Goal: Task Accomplishment & Management: Complete application form

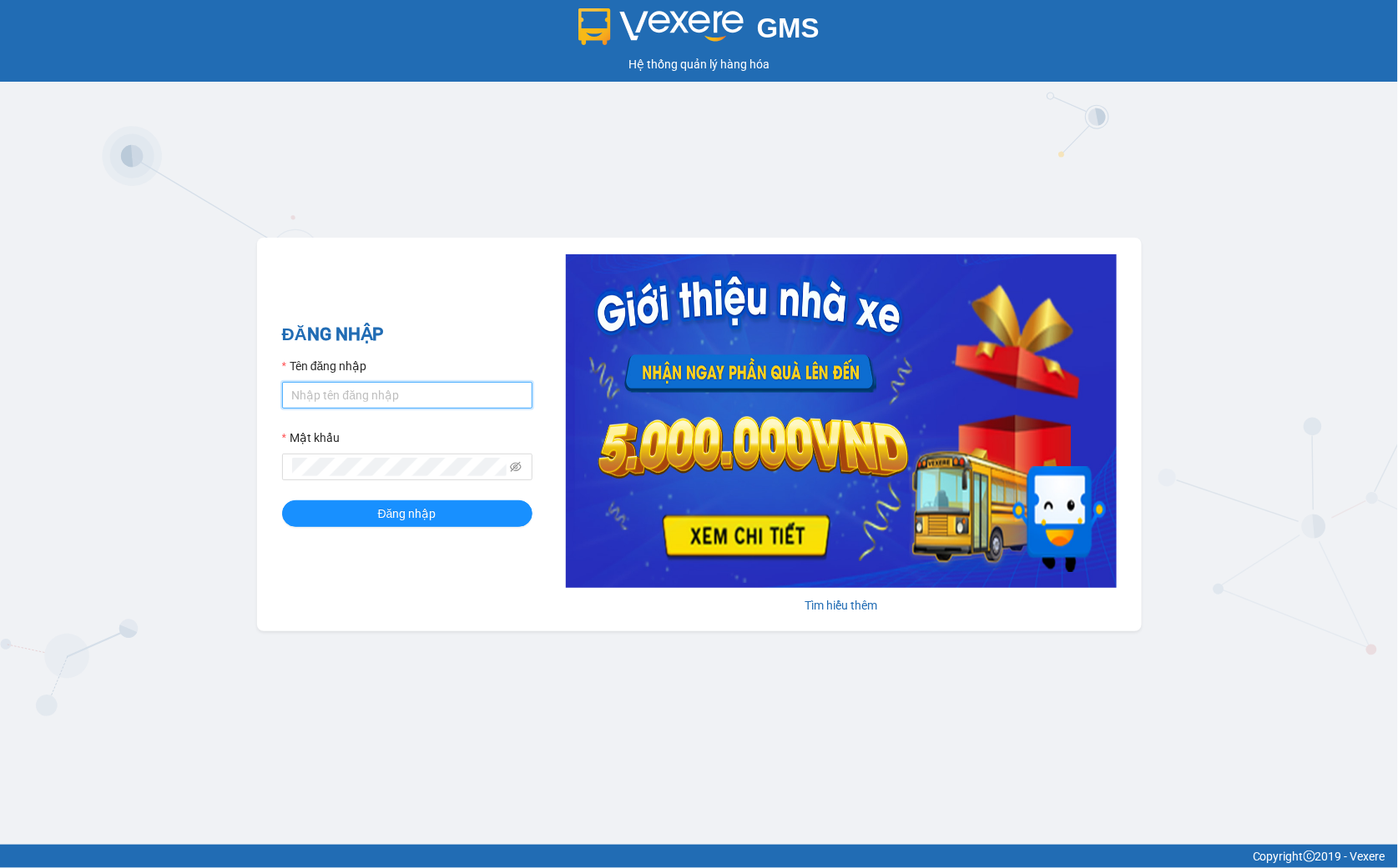
click at [331, 386] on input "Tên đăng nhập" at bounding box center [407, 395] width 250 height 27
type input "ntnanh.thoidai"
click at [357, 478] on span at bounding box center [407, 467] width 250 height 27
click at [519, 470] on icon "eye-invisible" at bounding box center [516, 467] width 12 height 12
click at [416, 534] on div "ĐĂNG NHẬP Tên đăng nhập ntnanh.thoidai Mật khẩu Đăng nhập" at bounding box center [407, 434] width 250 height 227
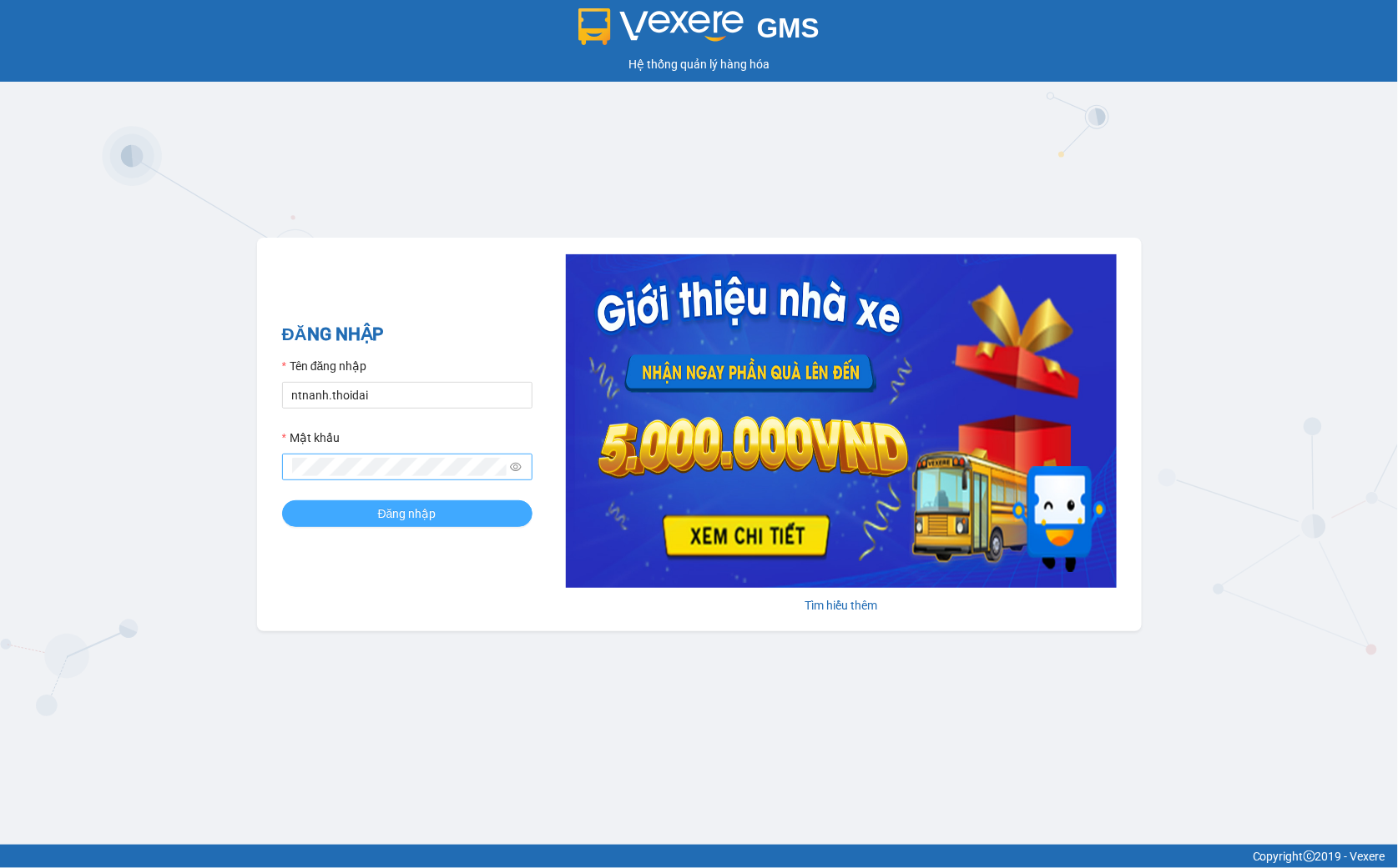
click at [414, 522] on span "Đăng nhập" at bounding box center [406, 514] width 58 height 19
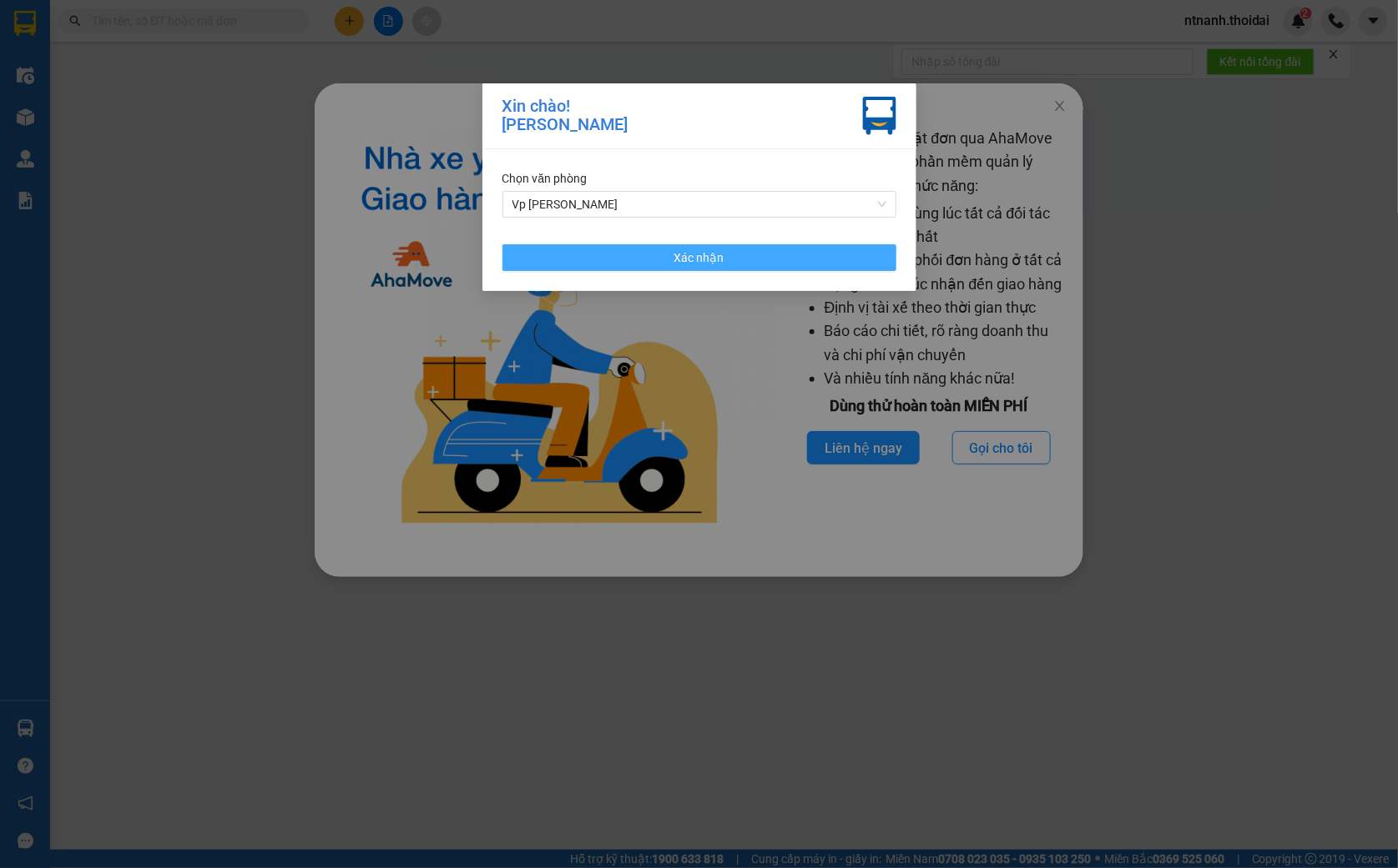
click at [696, 250] on span "Xác nhận" at bounding box center [699, 258] width 50 height 19
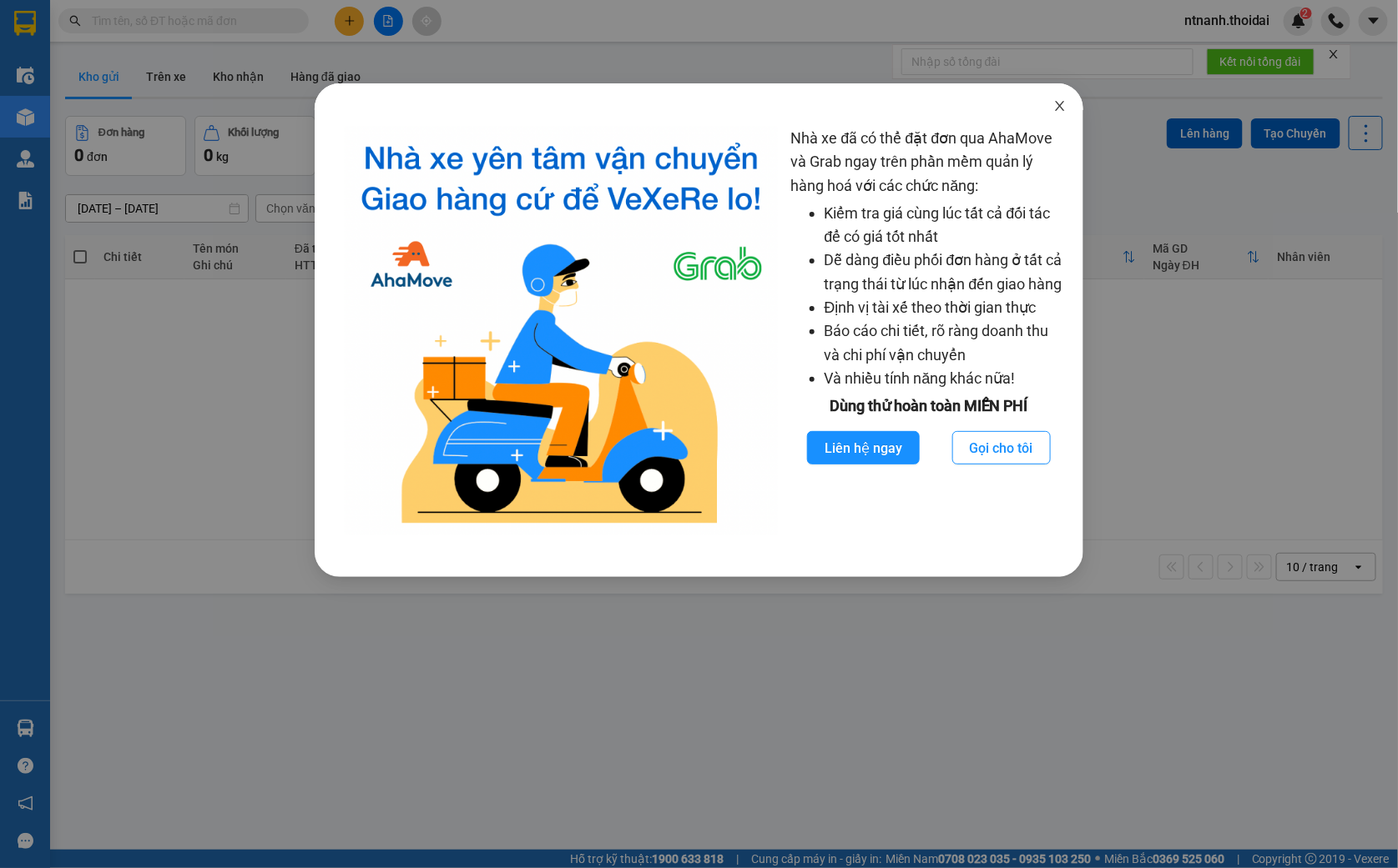
click at [1062, 98] on span "Close" at bounding box center [1059, 106] width 46 height 46
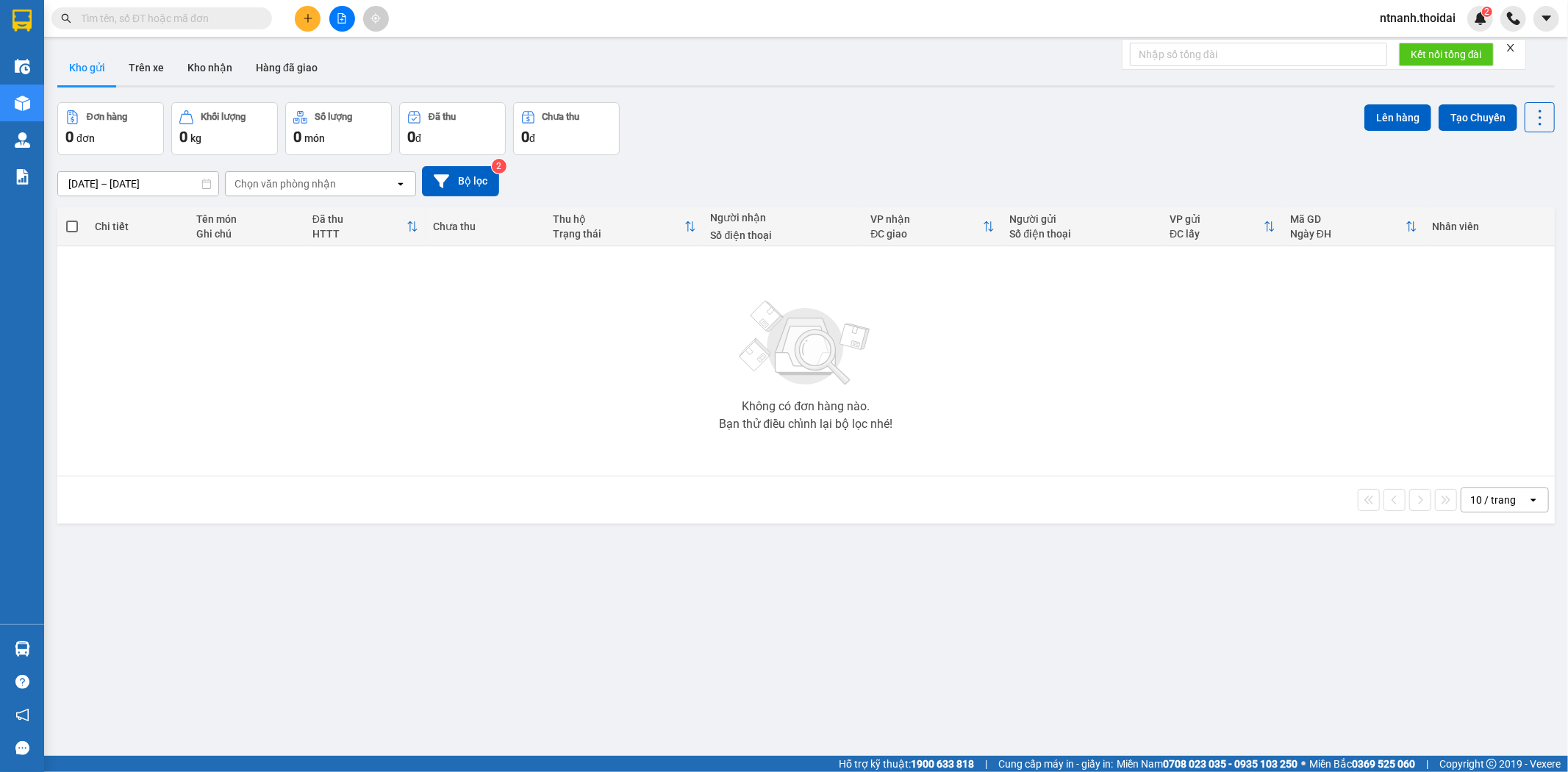
click at [449, 648] on div "ver 1.8.143 Kho gửi Trên xe Kho nhận Hàng đã giao Đơn hàng 0 đơn Khối lượng 0 k…" at bounding box center [806, 429] width 1509 height 772
click at [317, 19] on button at bounding box center [308, 19] width 26 height 26
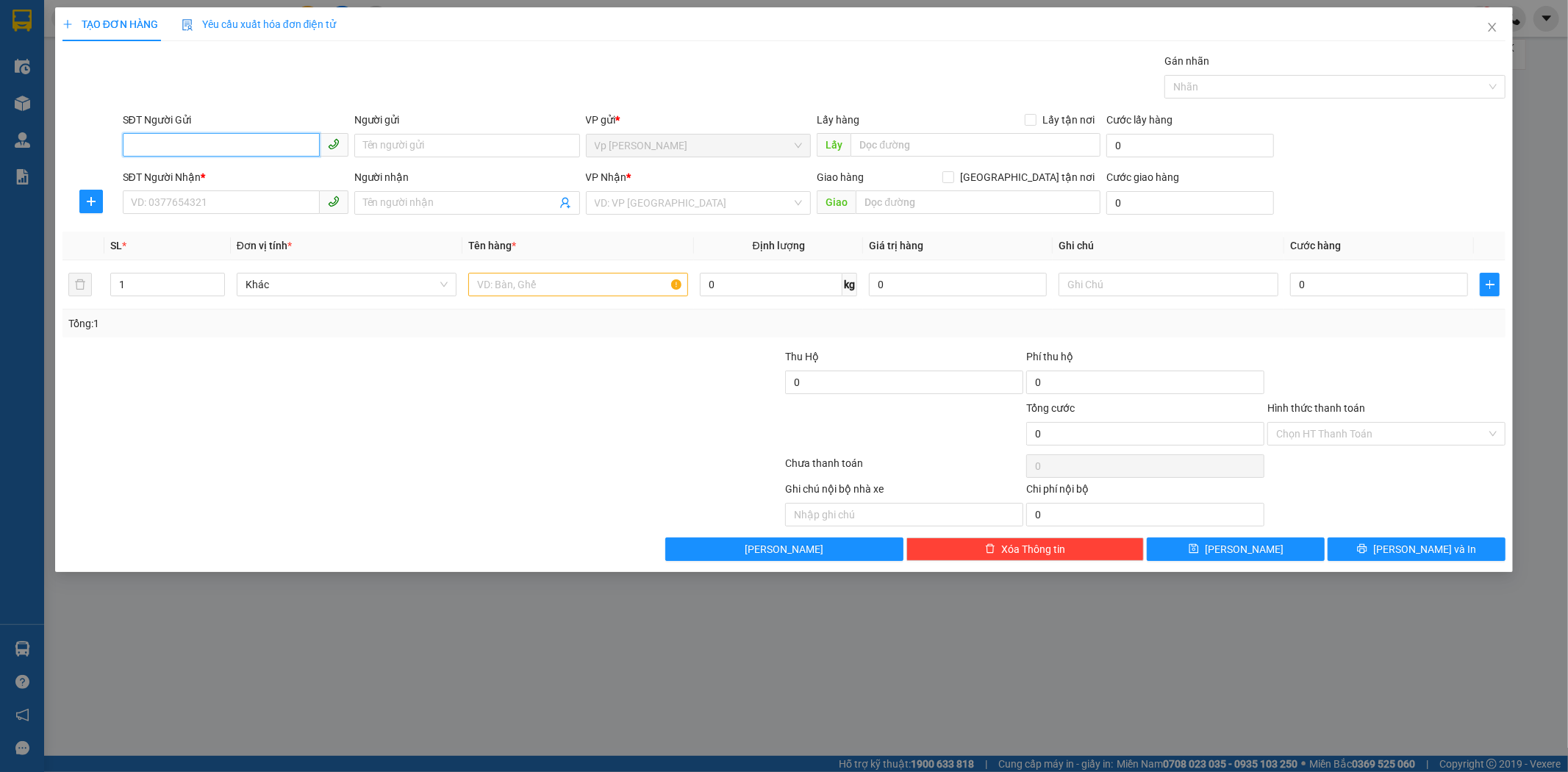
click at [196, 150] on input "SĐT Người Gửi" at bounding box center [221, 145] width 197 height 24
type input "0913399508"
click at [221, 168] on div "0913399508 - hưng" at bounding box center [235, 175] width 208 height 16
type input "hưng"
type input "0913399508"
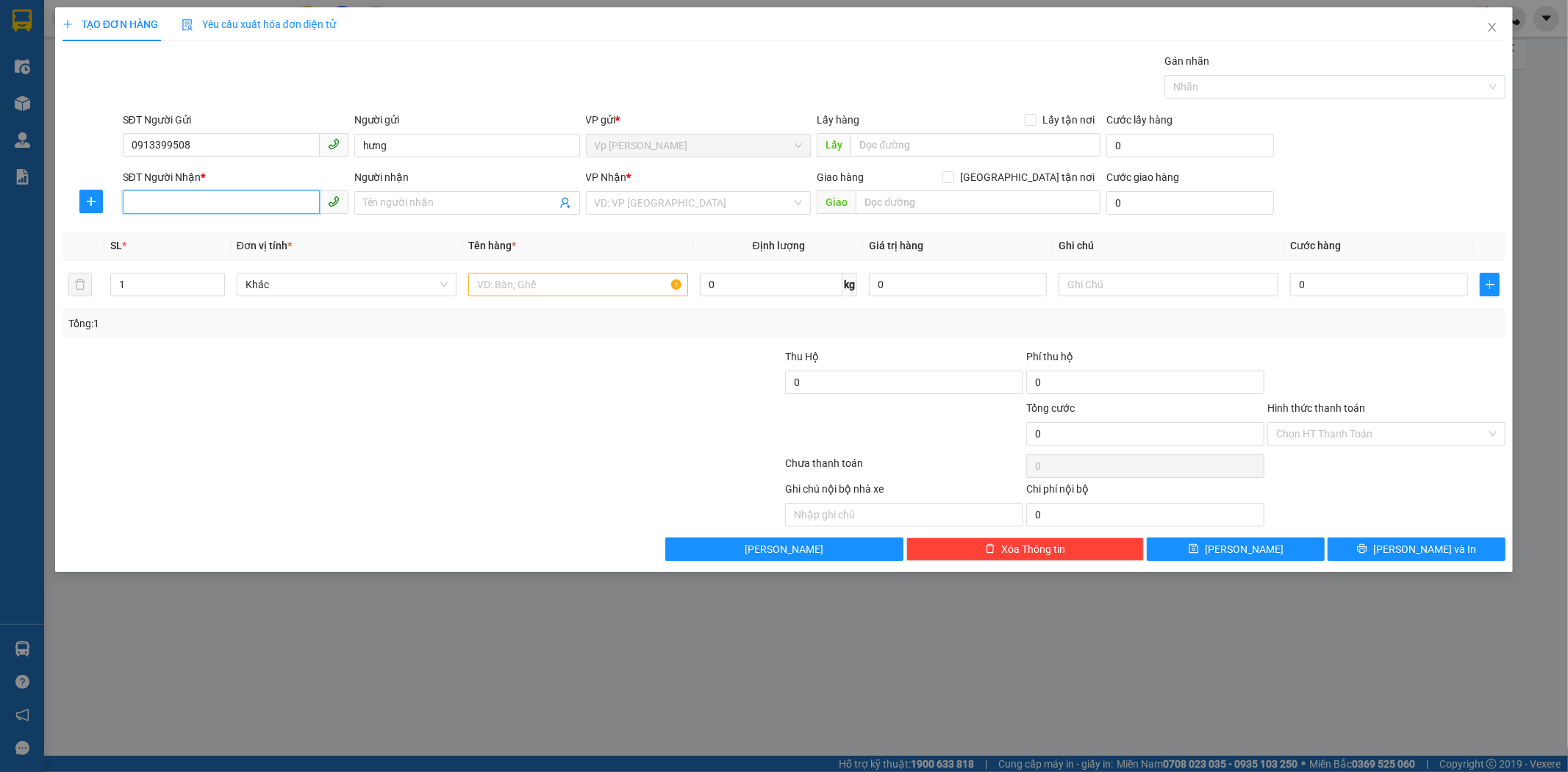
click at [204, 210] on input "SĐT Người Nhận *" at bounding box center [221, 202] width 197 height 24
type input "0911111898"
click at [462, 204] on input "Người nhận" at bounding box center [460, 203] width 193 height 16
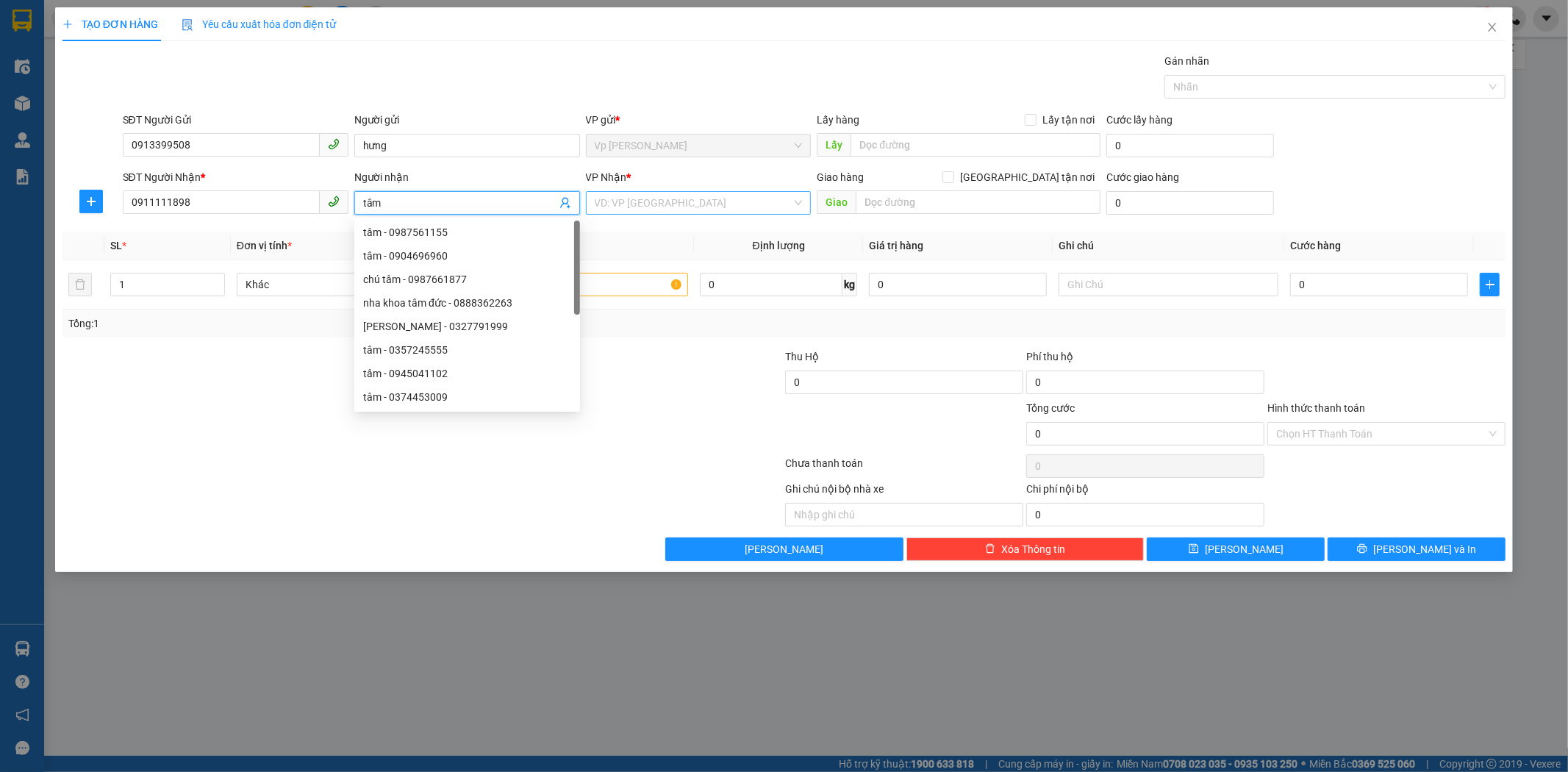
type input "tâm"
click at [716, 199] on input "search" at bounding box center [694, 203] width 198 height 22
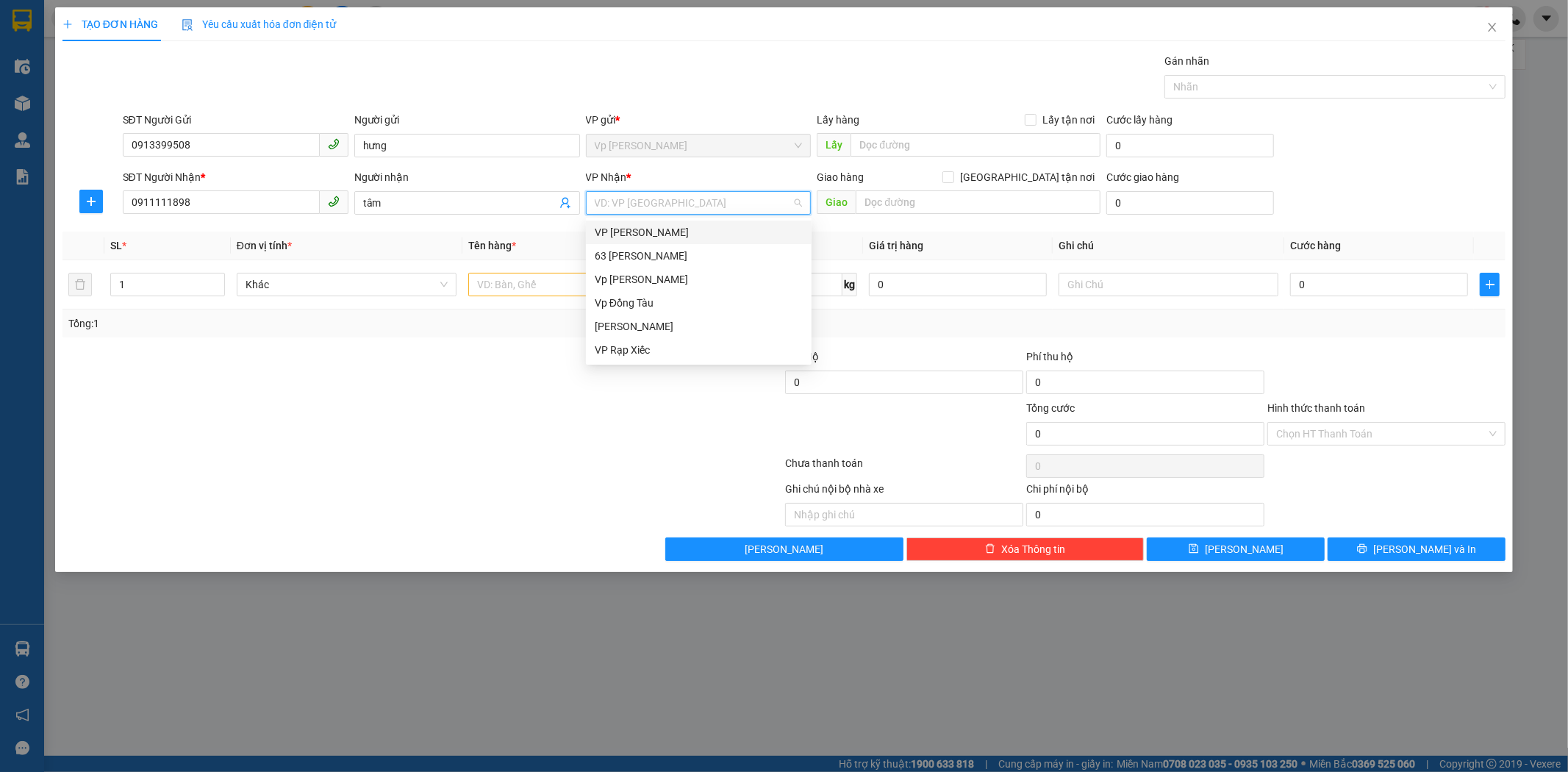
click at [660, 236] on div "VP [PERSON_NAME]" at bounding box center [699, 233] width 208 height 16
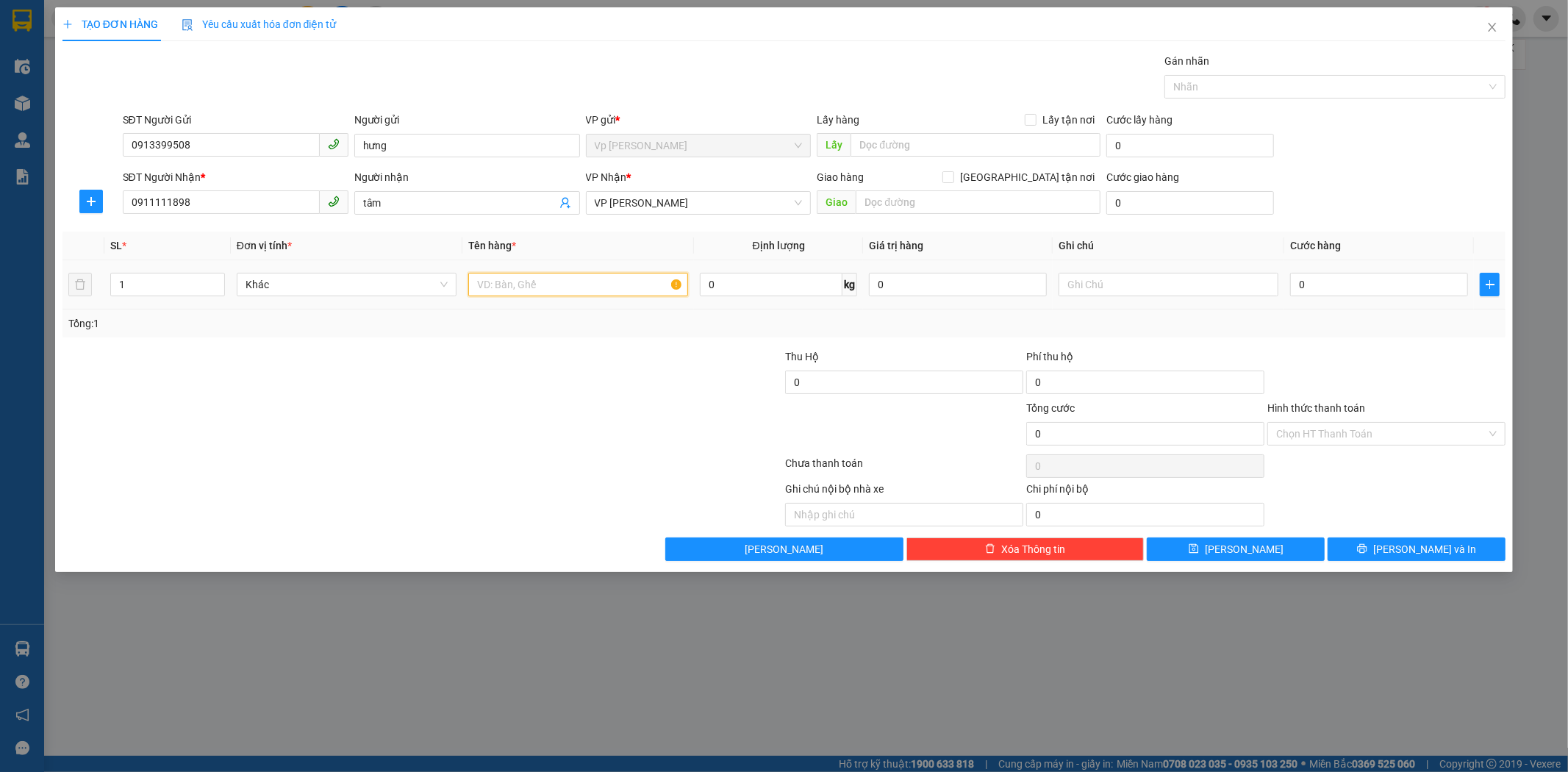
click at [575, 290] on input "text" at bounding box center [578, 285] width 220 height 24
type input "gt"
click at [1231, 279] on input "0" at bounding box center [1379, 285] width 178 height 24
type input "3"
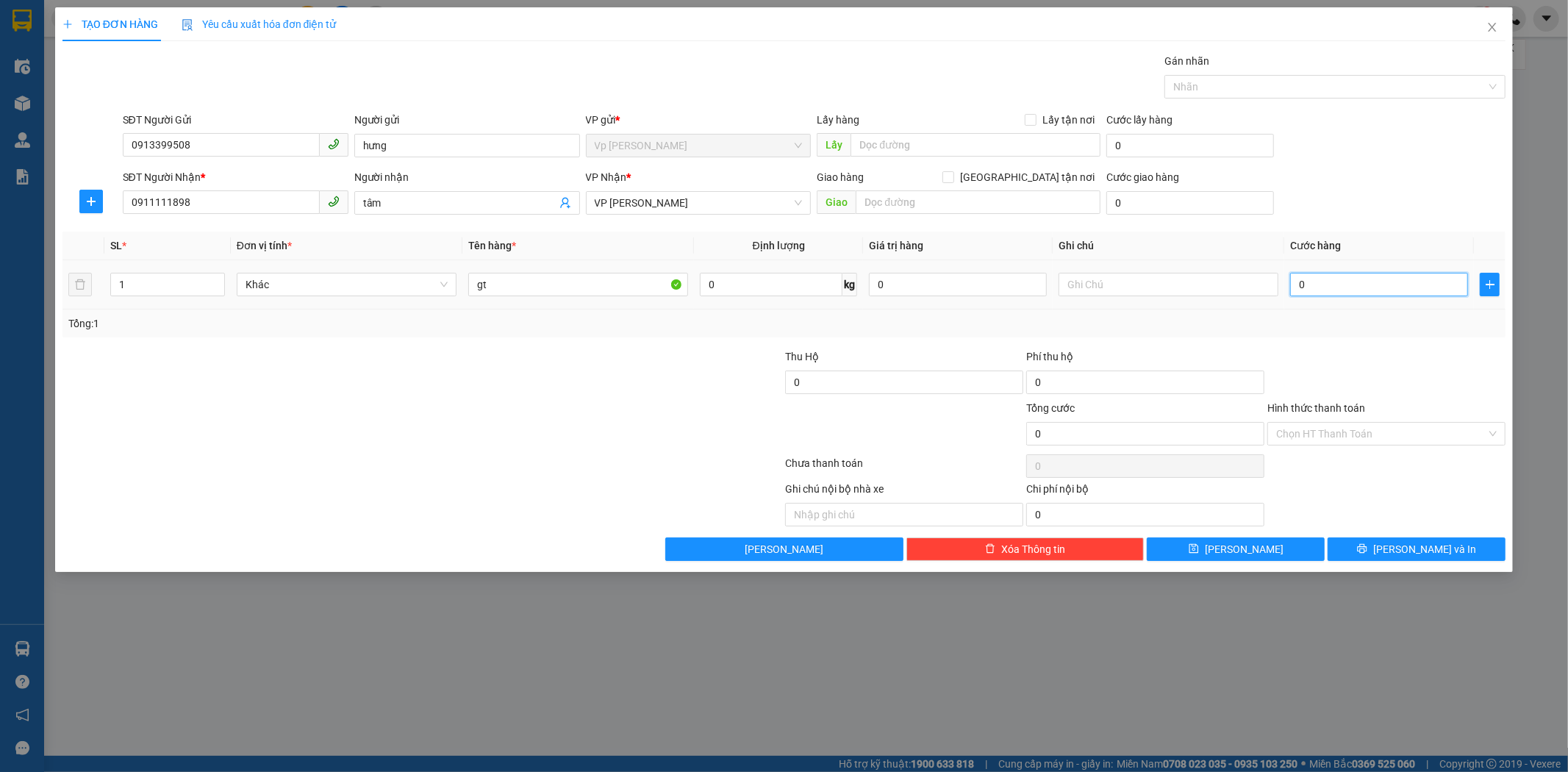
type input "3"
type input "30"
type input "30.000"
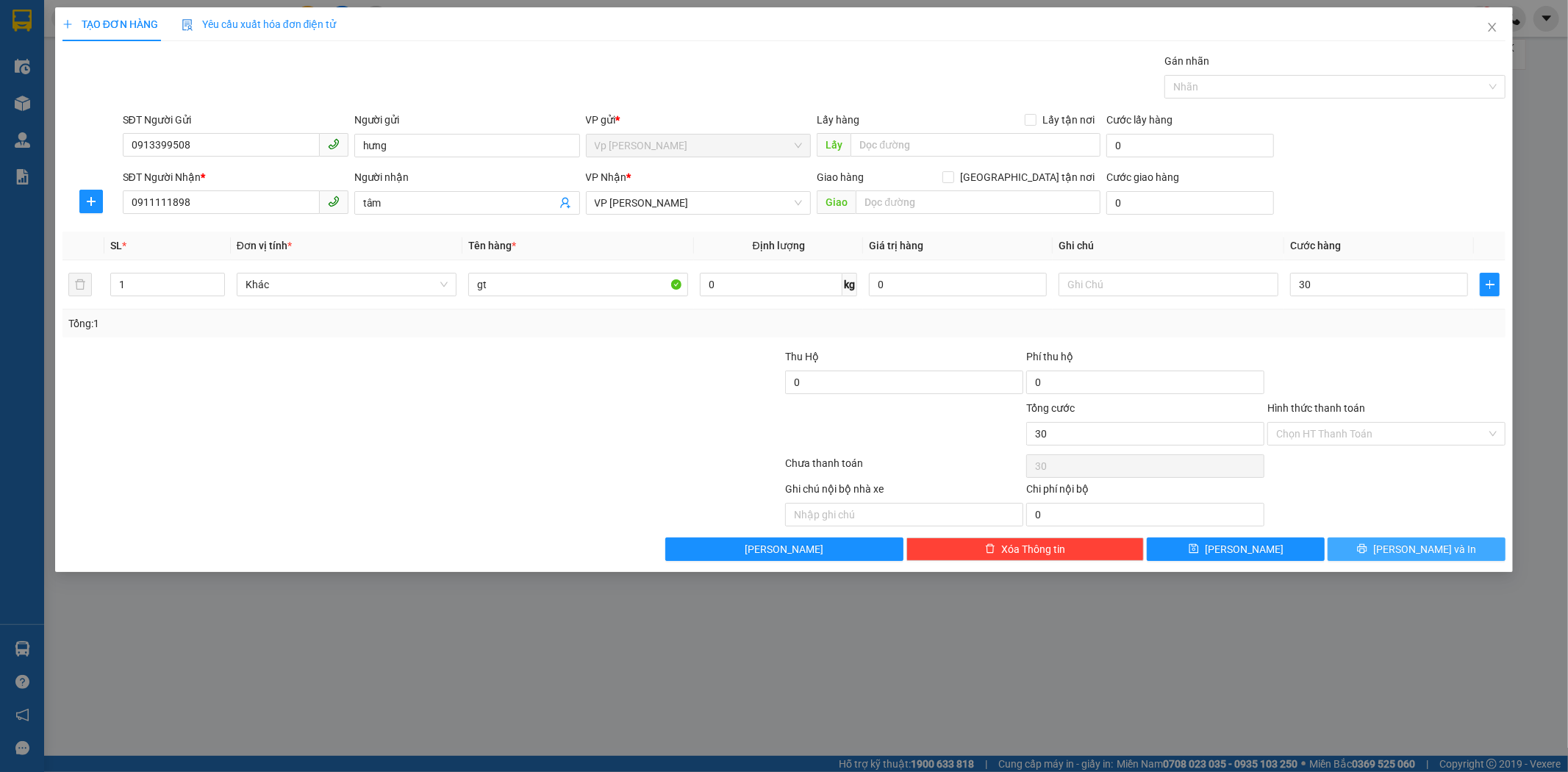
type input "30.000"
click at [1231, 545] on span "[PERSON_NAME] và In" at bounding box center [1425, 549] width 103 height 16
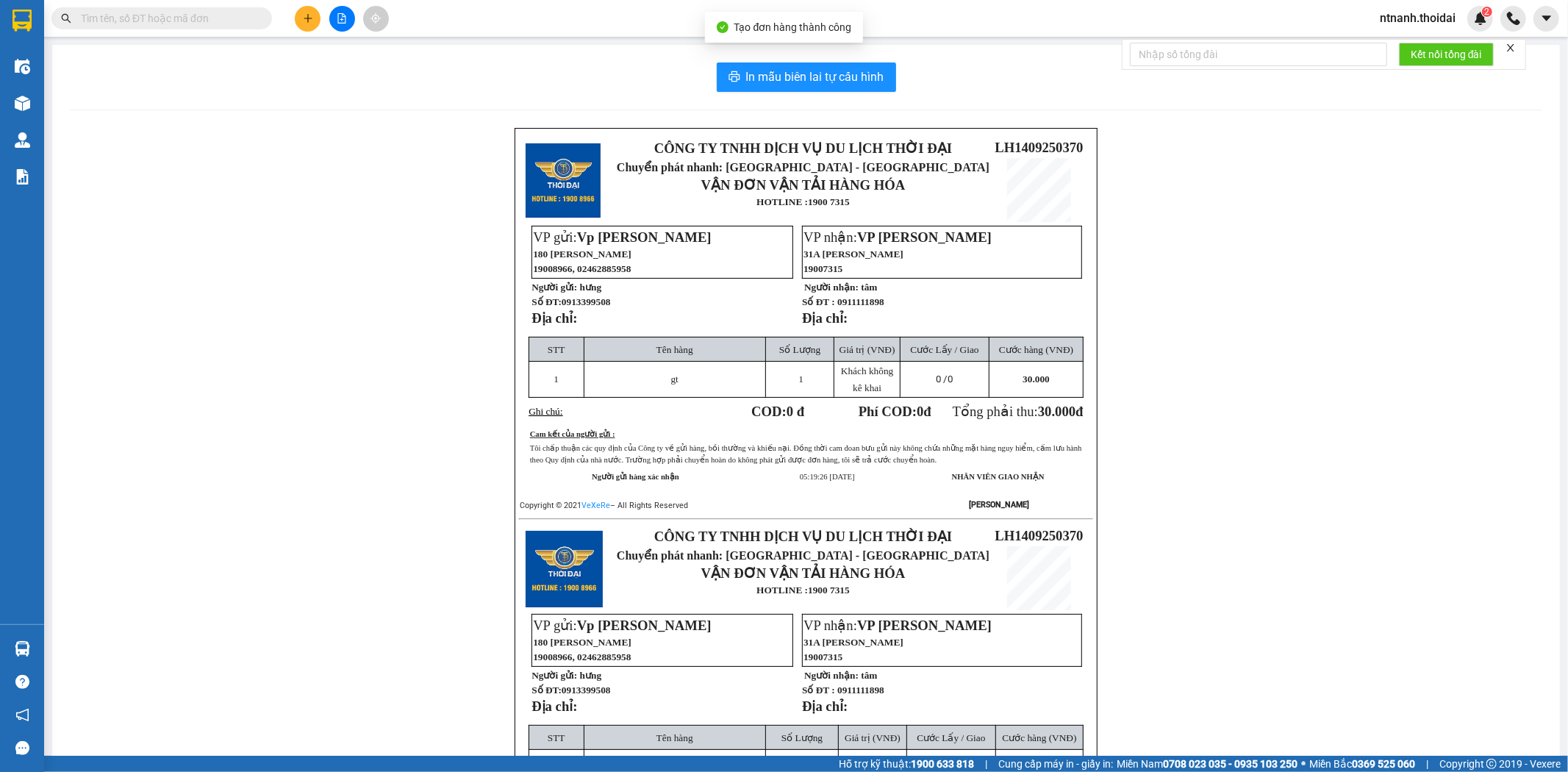
click at [1231, 213] on div "CÔNG TY TNHH DỊCH VỤ DU LỊCH THỜI ĐẠI Chuyển phát nhanh: HÀ NỘI - HÀ NAM VẬN ĐƠ…" at bounding box center [806, 535] width 1472 height 814
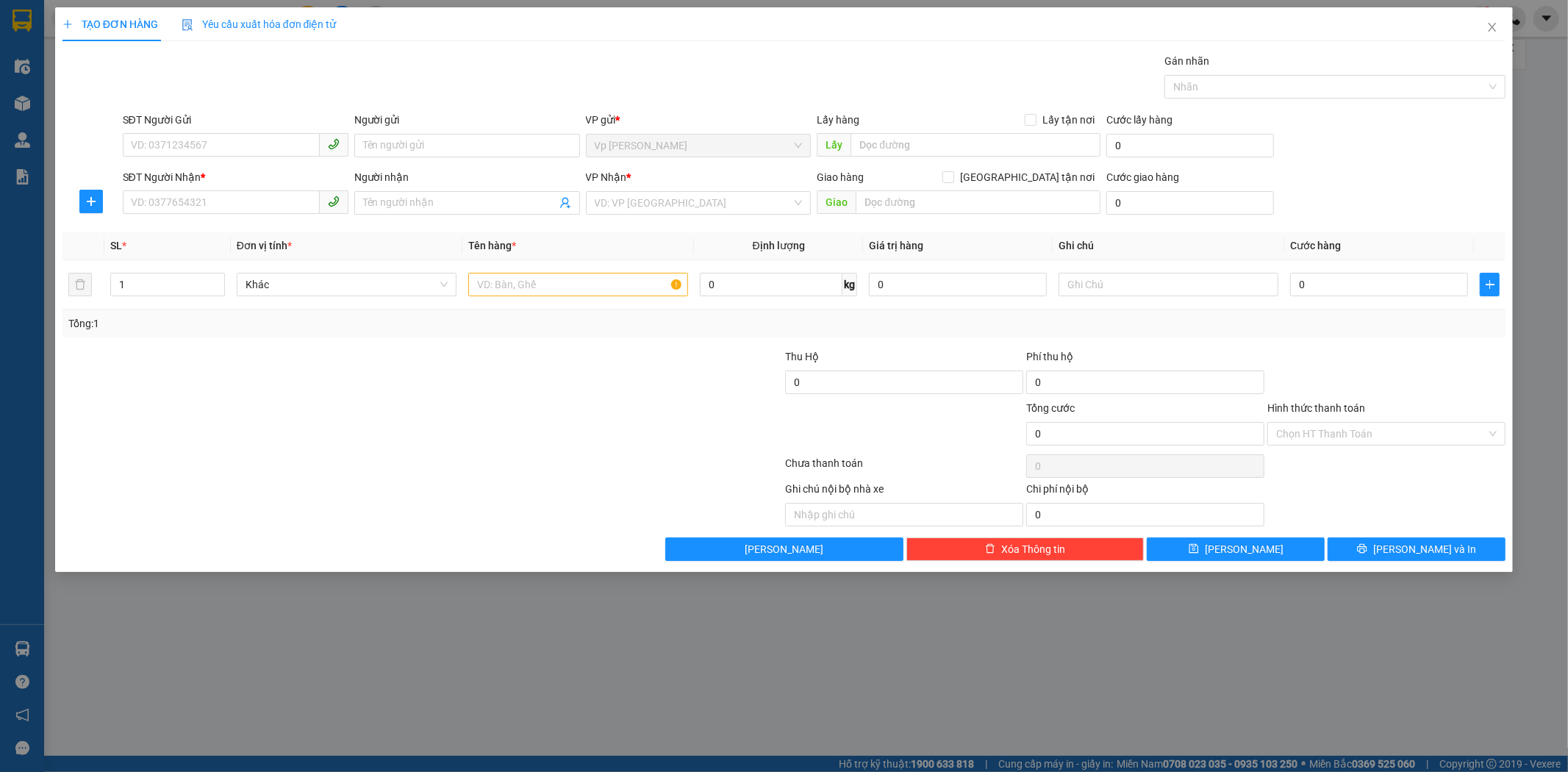
drag, startPoint x: 388, startPoint y: 666, endPoint x: 385, endPoint y: 655, distance: 11.4
click at [388, 664] on div "TẠO ĐƠN HÀNG Yêu cầu xuất hóa đơn điện tử Transit Pickup Surcharge Ids Transit …" at bounding box center [784, 386] width 1568 height 772
click at [31, 74] on div "TẠO ĐƠN HÀNG Yêu cầu xuất hóa đơn điện tử Transit Pickup Surcharge Ids Transit …" at bounding box center [784, 386] width 1568 height 772
click at [1231, 25] on span "Close" at bounding box center [1491, 27] width 41 height 41
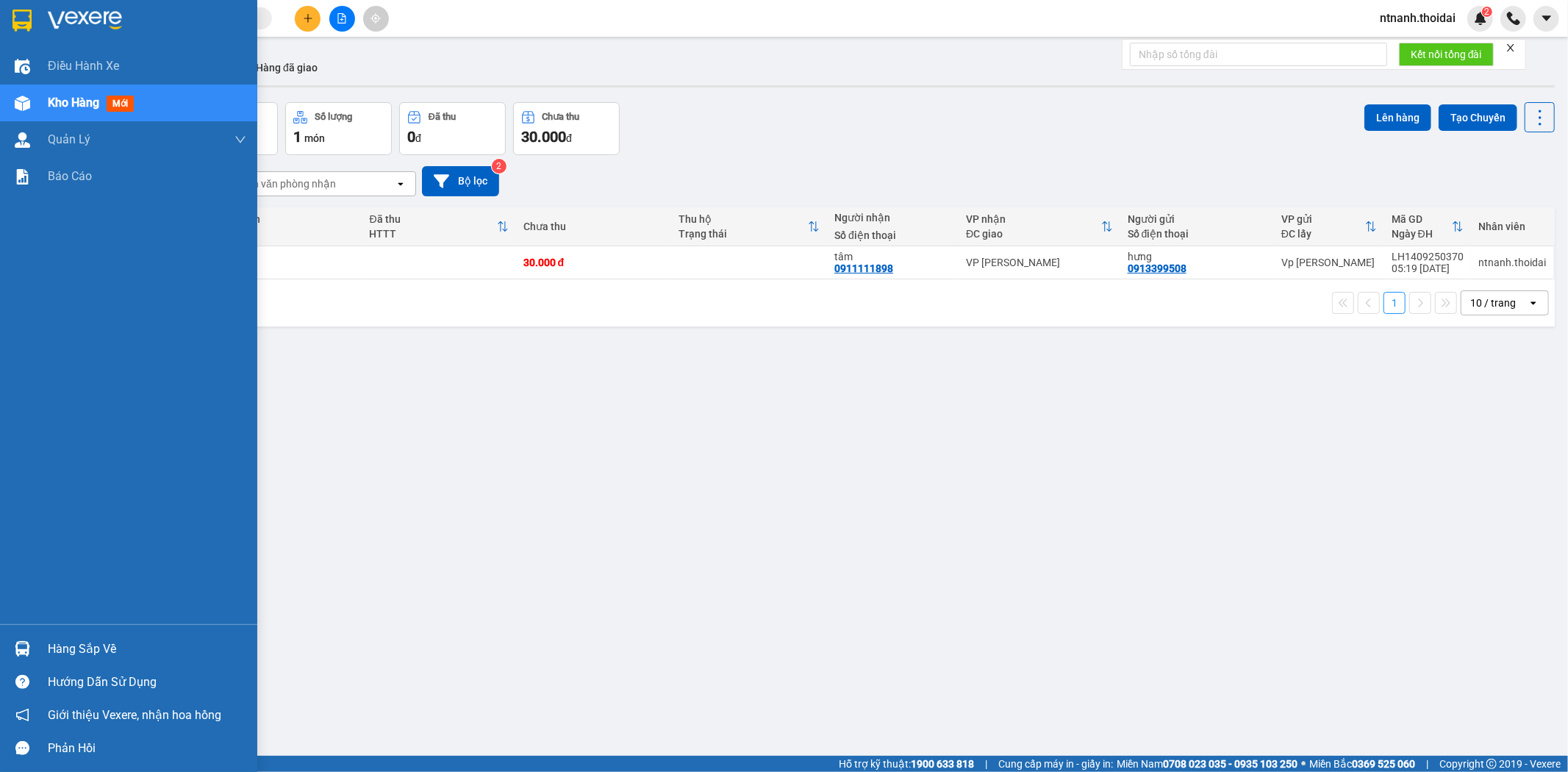
click at [67, 114] on div "Kho hàng mới" at bounding box center [146, 103] width 198 height 36
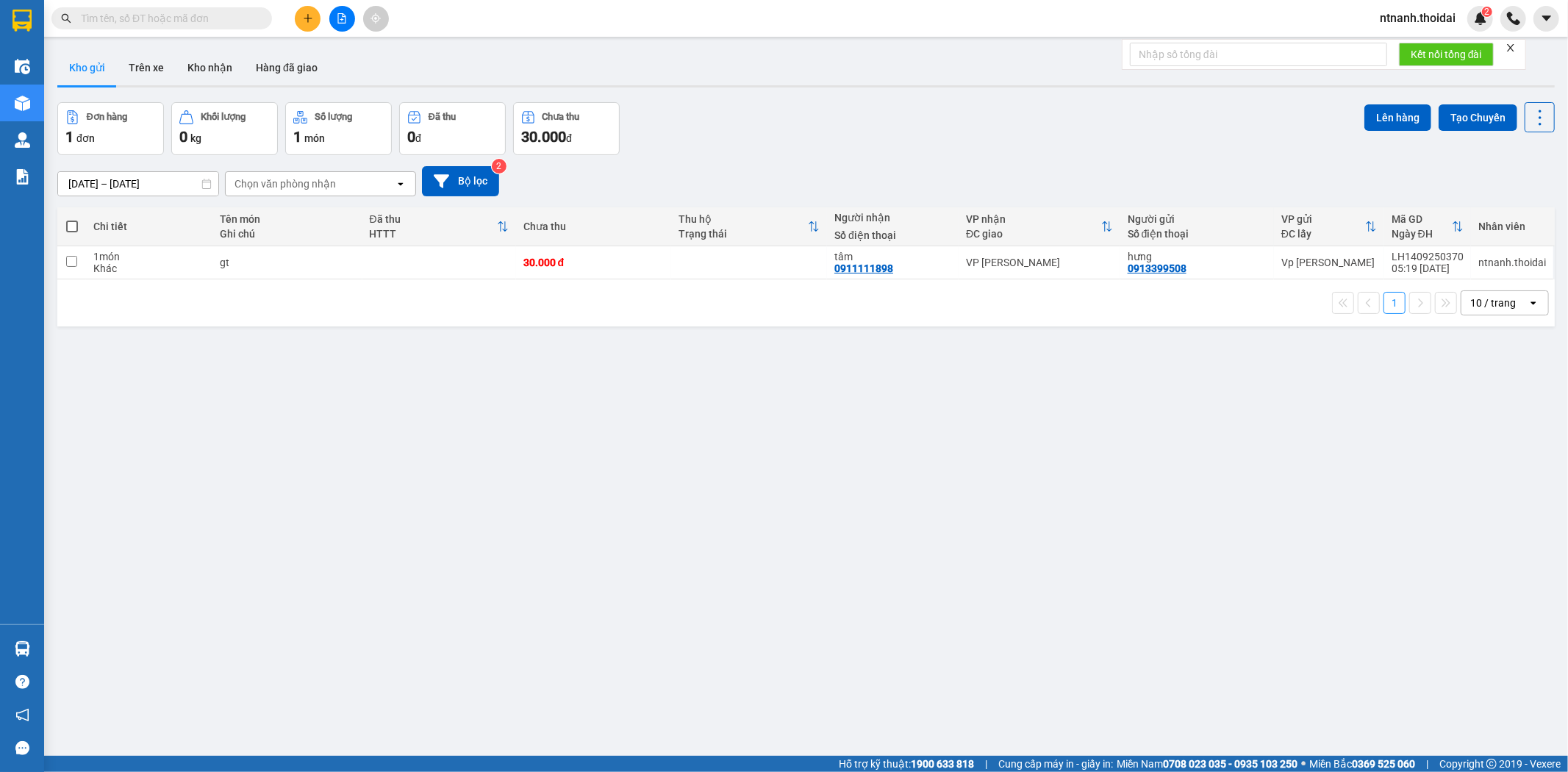
click at [573, 465] on div "ver 1.8.143 Kho gửi Trên xe Kho nhận Hàng đã giao Đơn hàng 1 đơn Khối lượng 0 k…" at bounding box center [806, 429] width 1509 height 772
click at [216, 254] on td "gt" at bounding box center [287, 263] width 150 height 33
checkbox input "true"
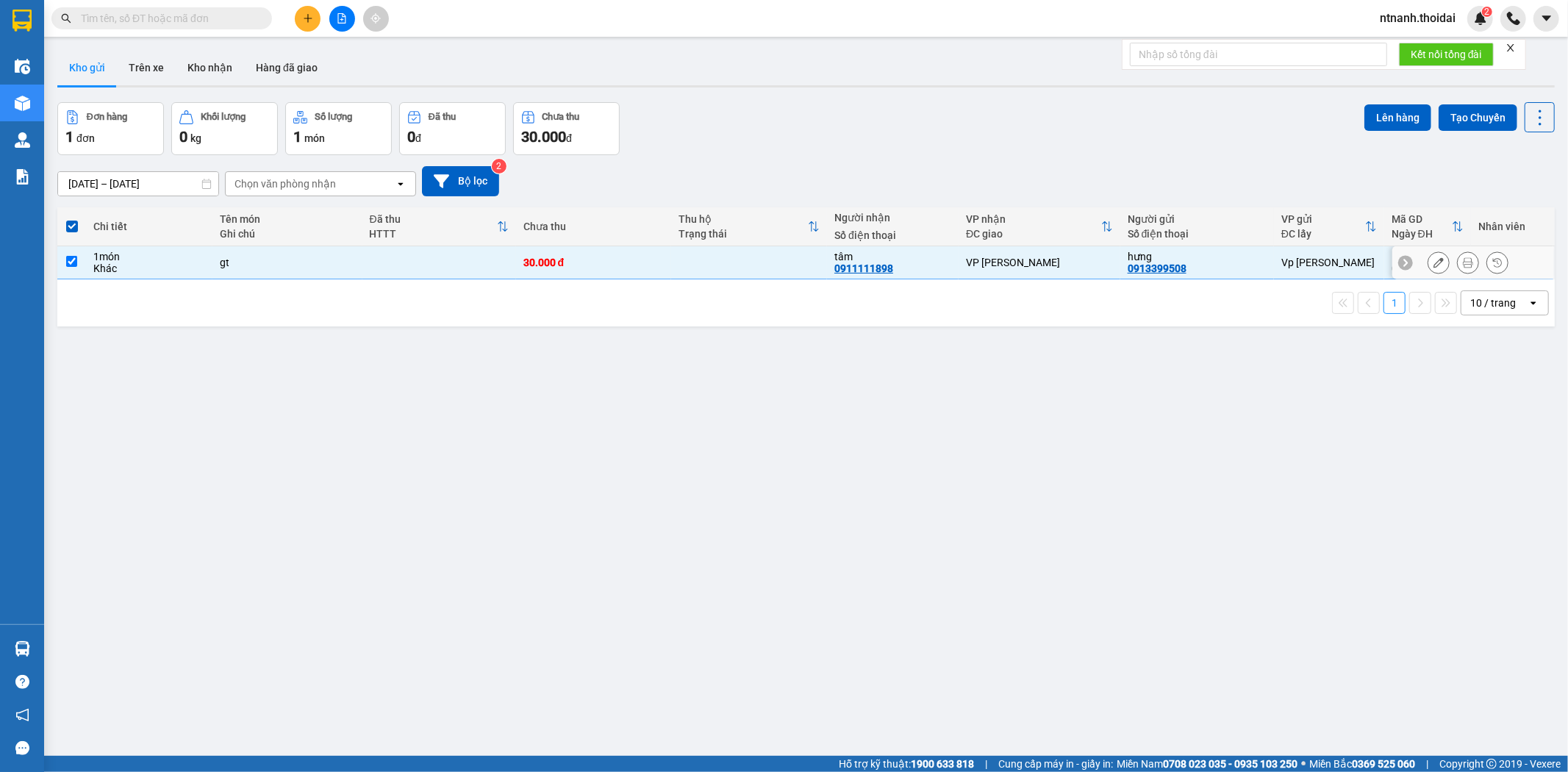
click at [1231, 267] on icon at bounding box center [1439, 262] width 10 height 10
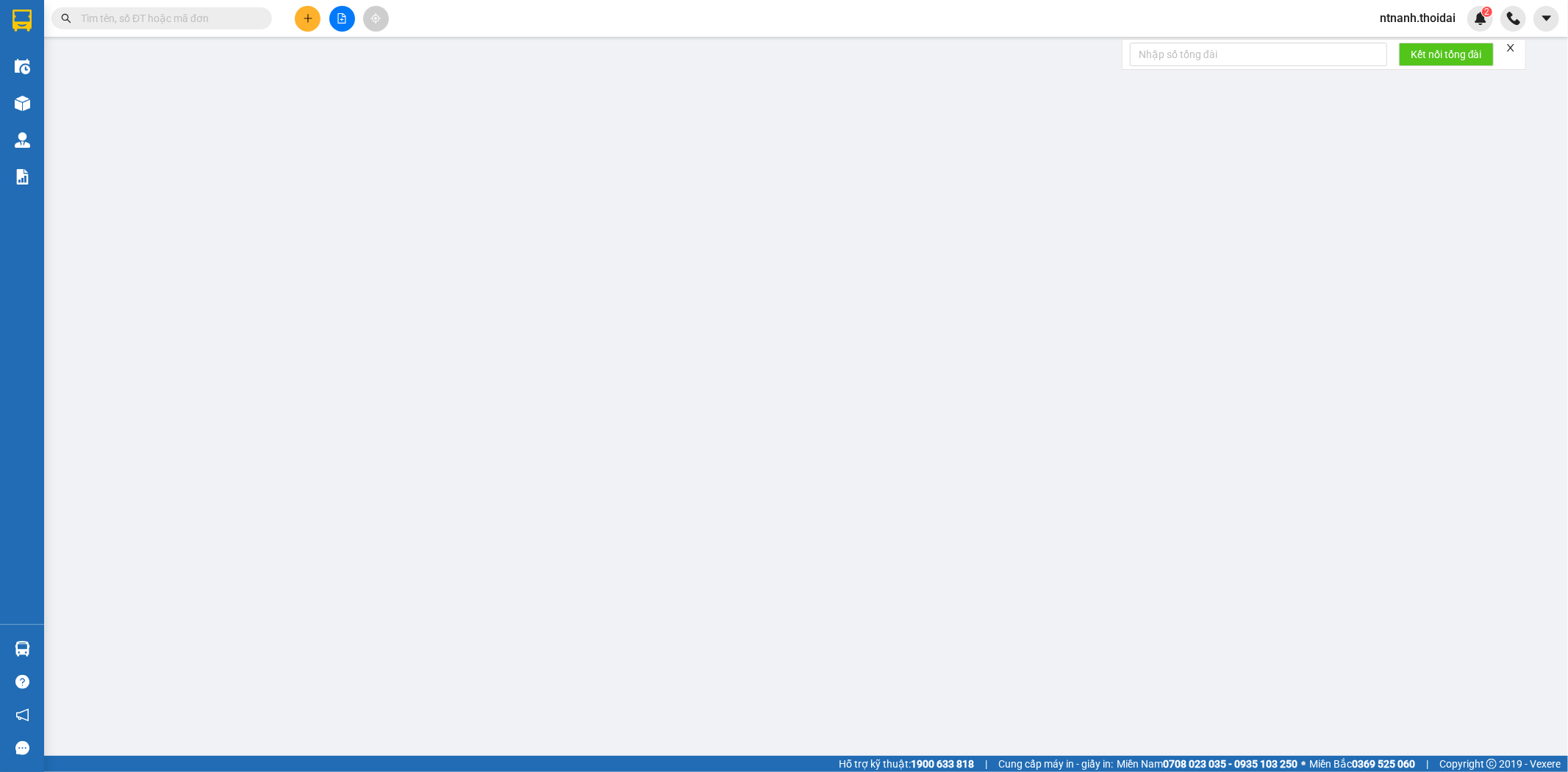
type input "0913399508"
type input "hưng"
type input "0911111898"
type input "tâm"
type input "30.000"
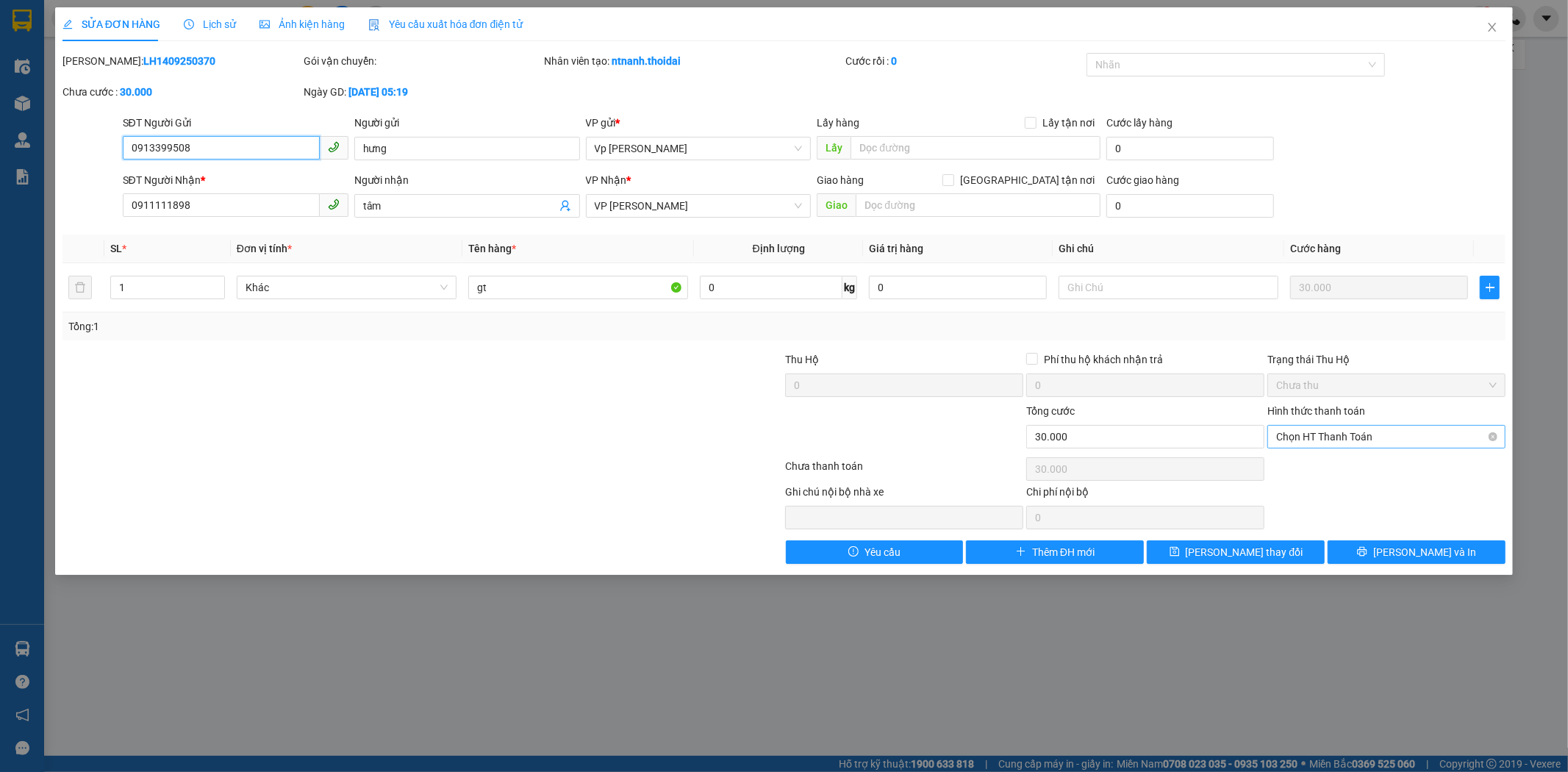
click at [1231, 432] on span "Chọn HT Thanh Toán" at bounding box center [1386, 437] width 221 height 22
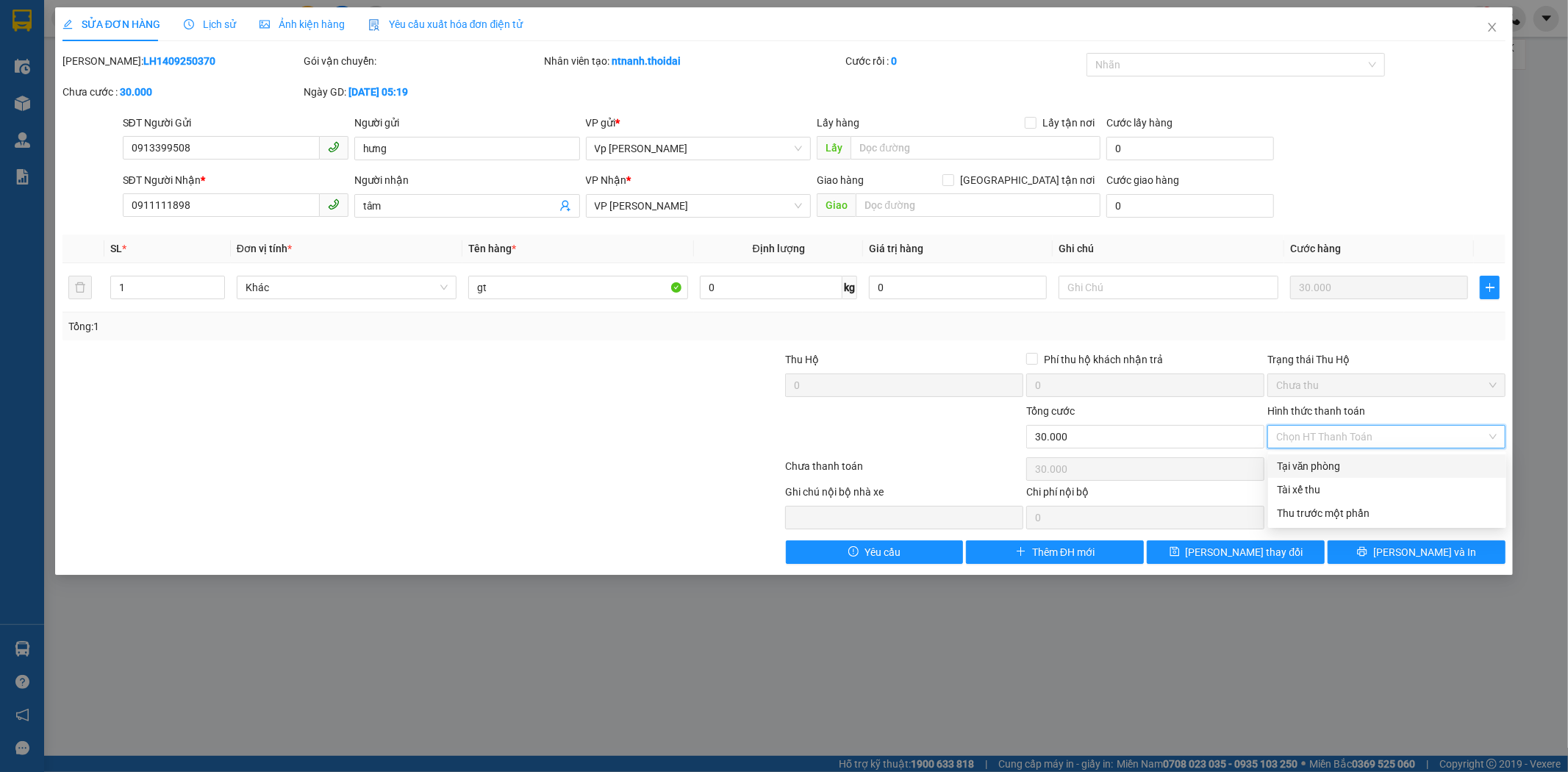
click at [1231, 460] on div "Tại văn phòng" at bounding box center [1387, 467] width 221 height 16
type input "0"
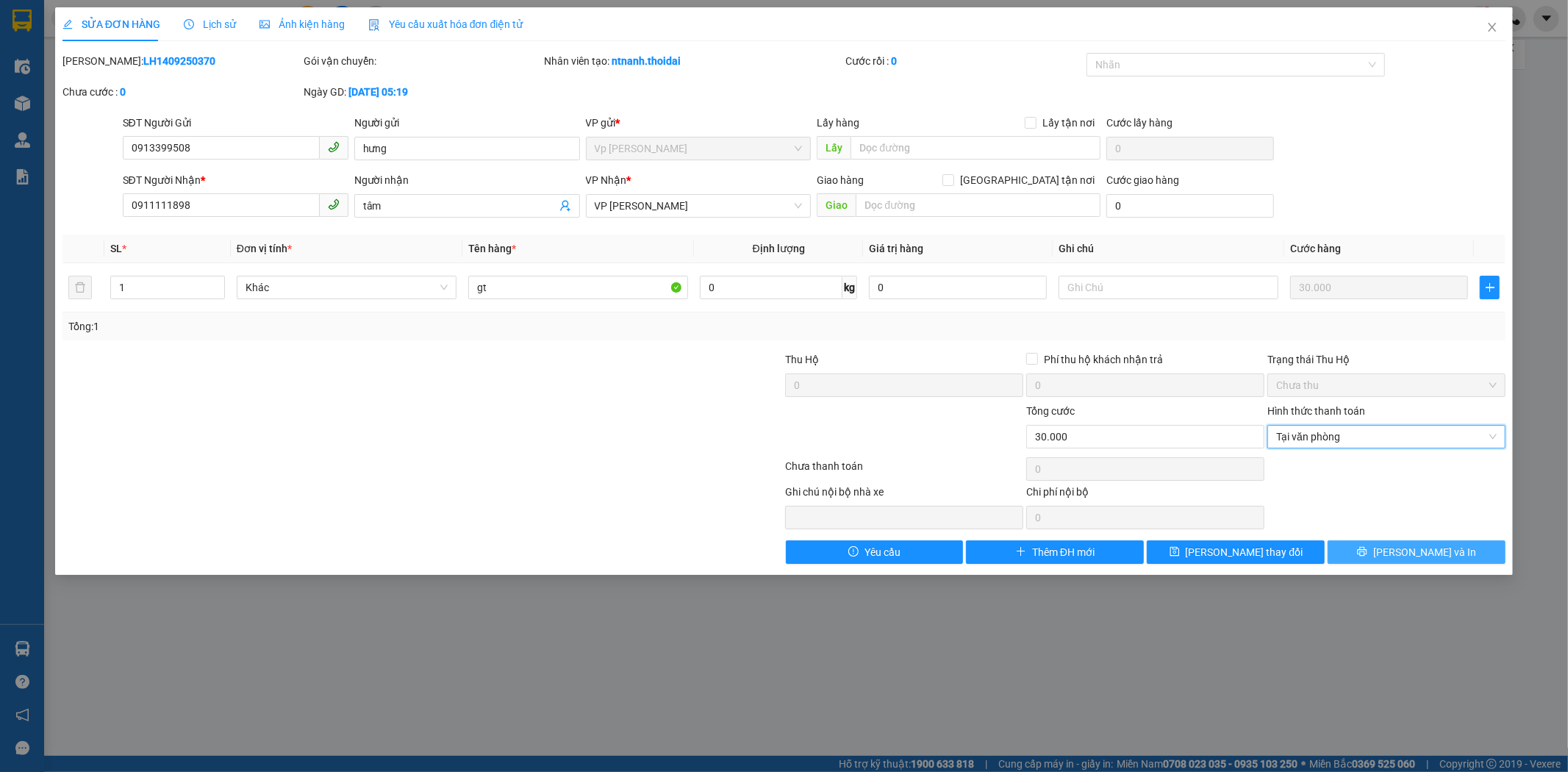
click at [1231, 542] on button "Lưu và In" at bounding box center [1416, 552] width 178 height 24
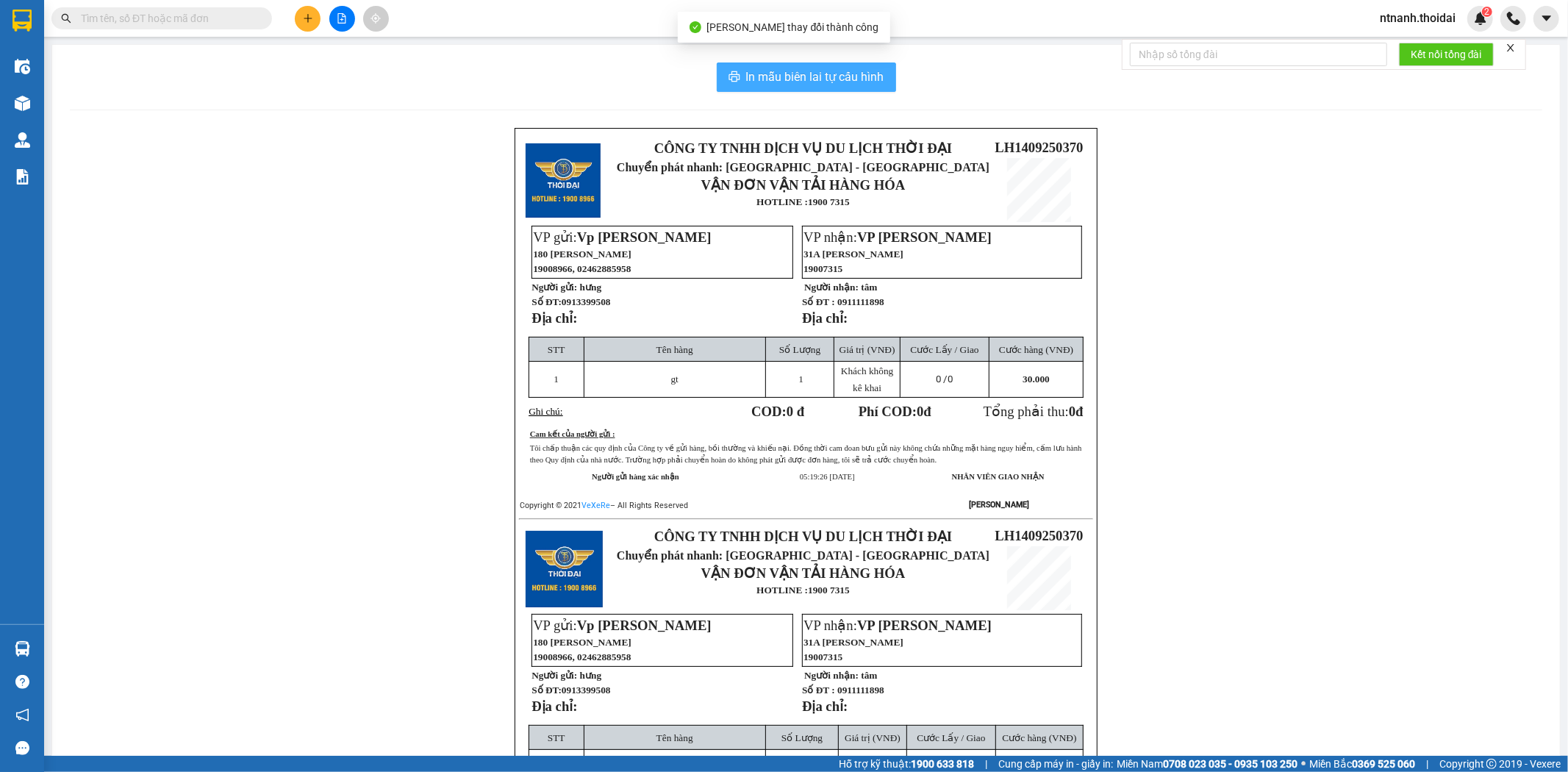
click at [855, 78] on span "In mẫu biên lai tự cấu hình" at bounding box center [816, 77] width 138 height 19
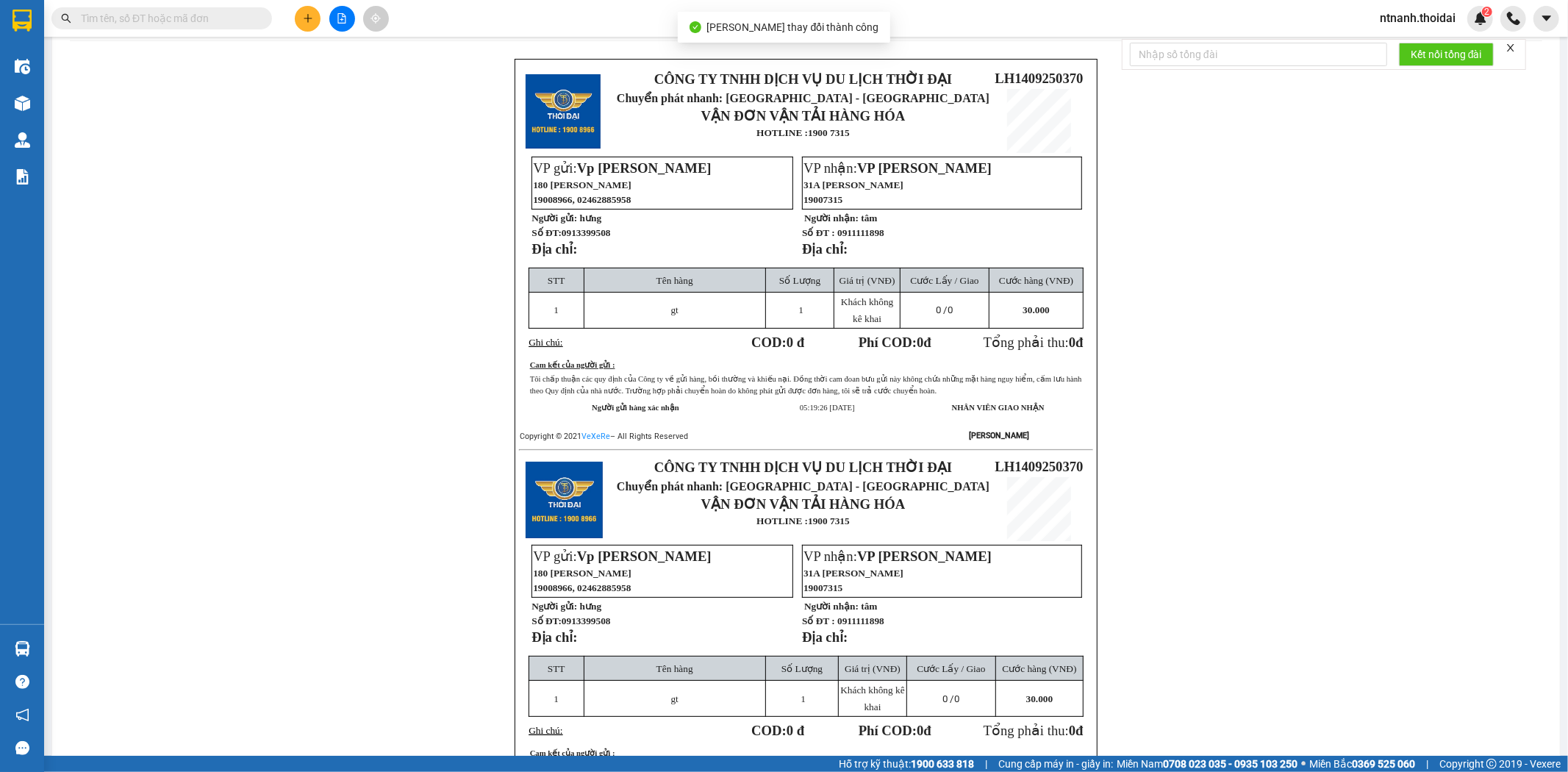
scroll to position [163, 0]
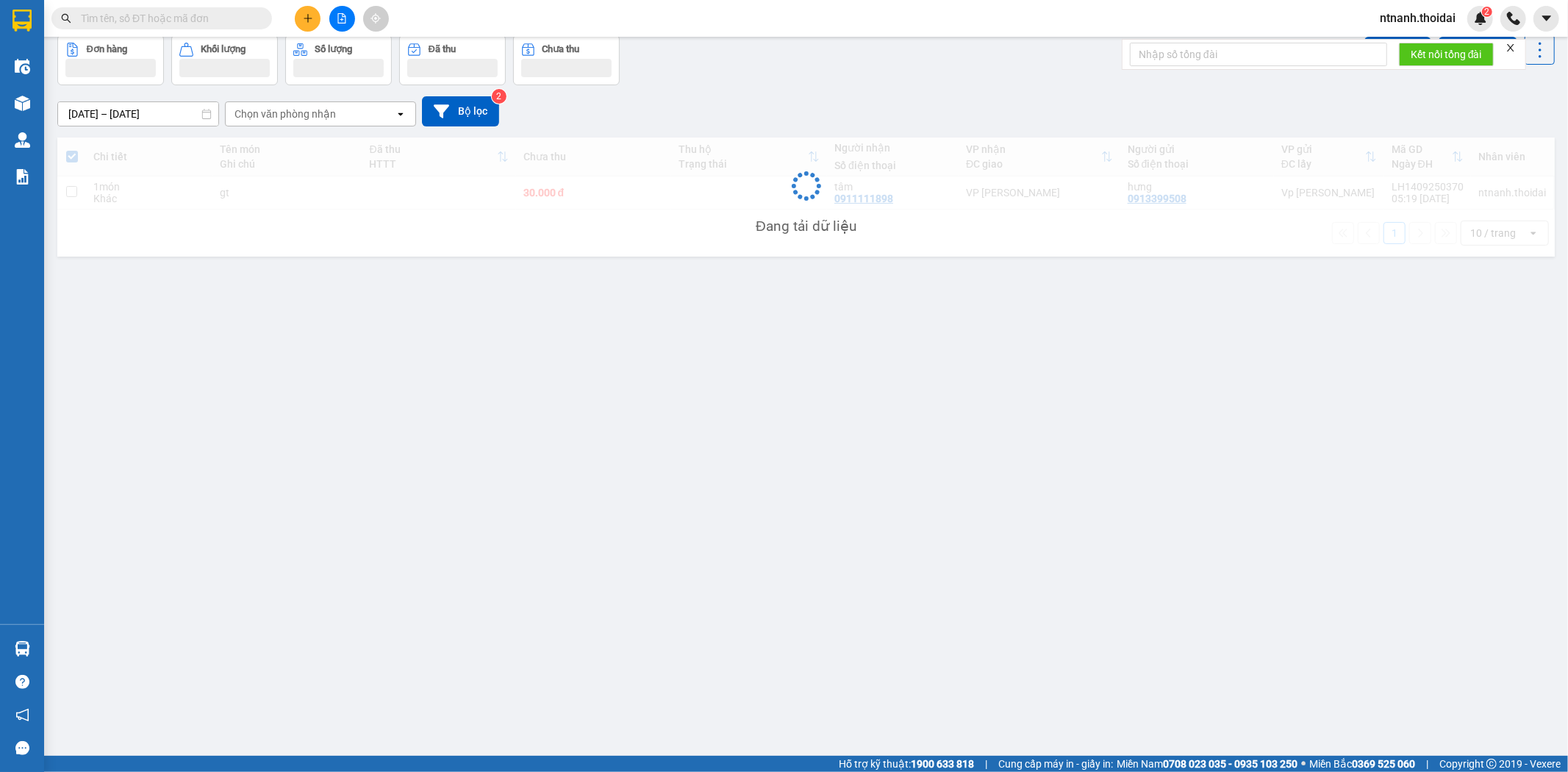
scroll to position [68, 0]
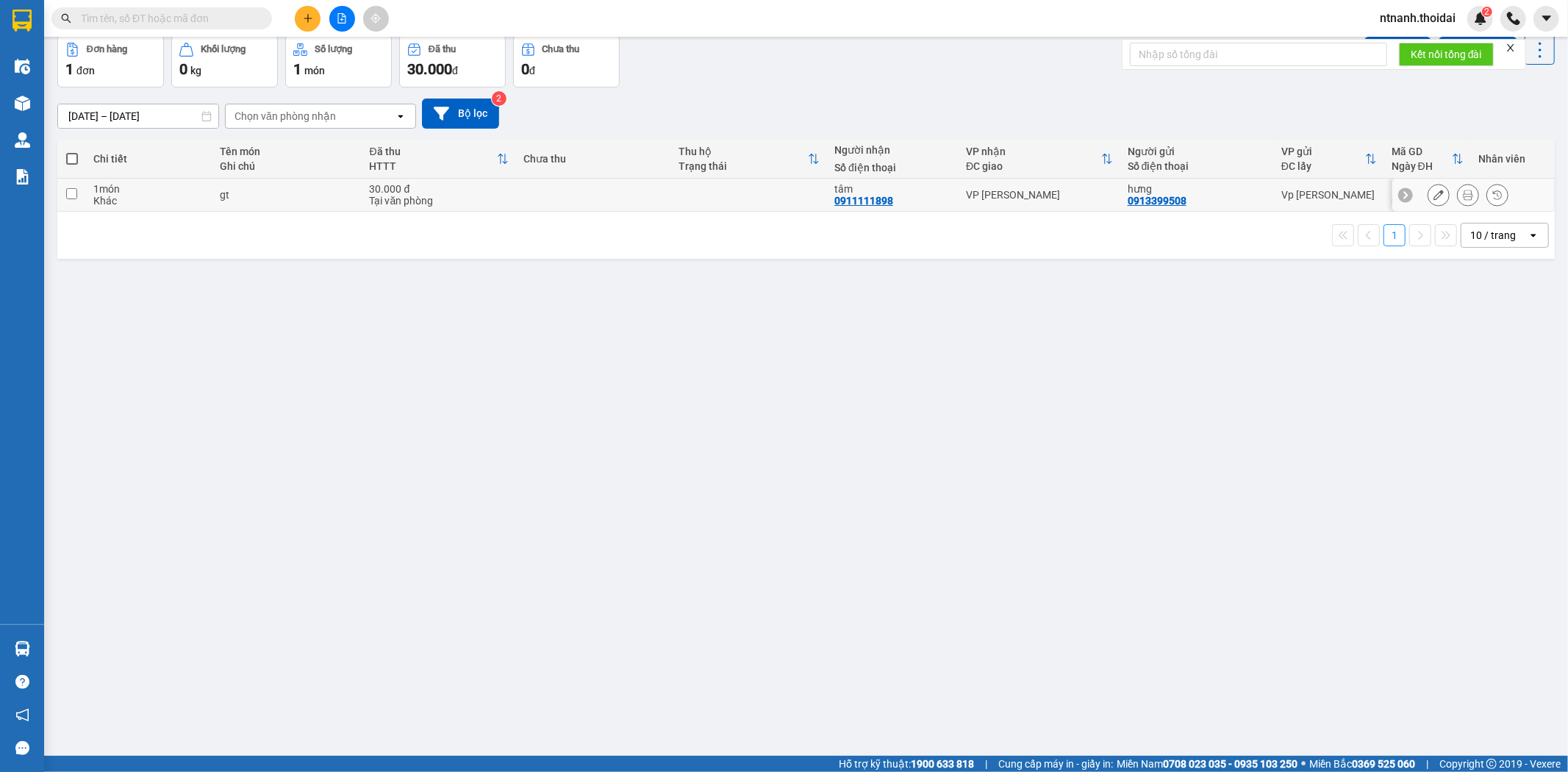
click at [1231, 199] on div at bounding box center [1468, 195] width 81 height 22
click at [1231, 197] on button at bounding box center [1468, 195] width 21 height 26
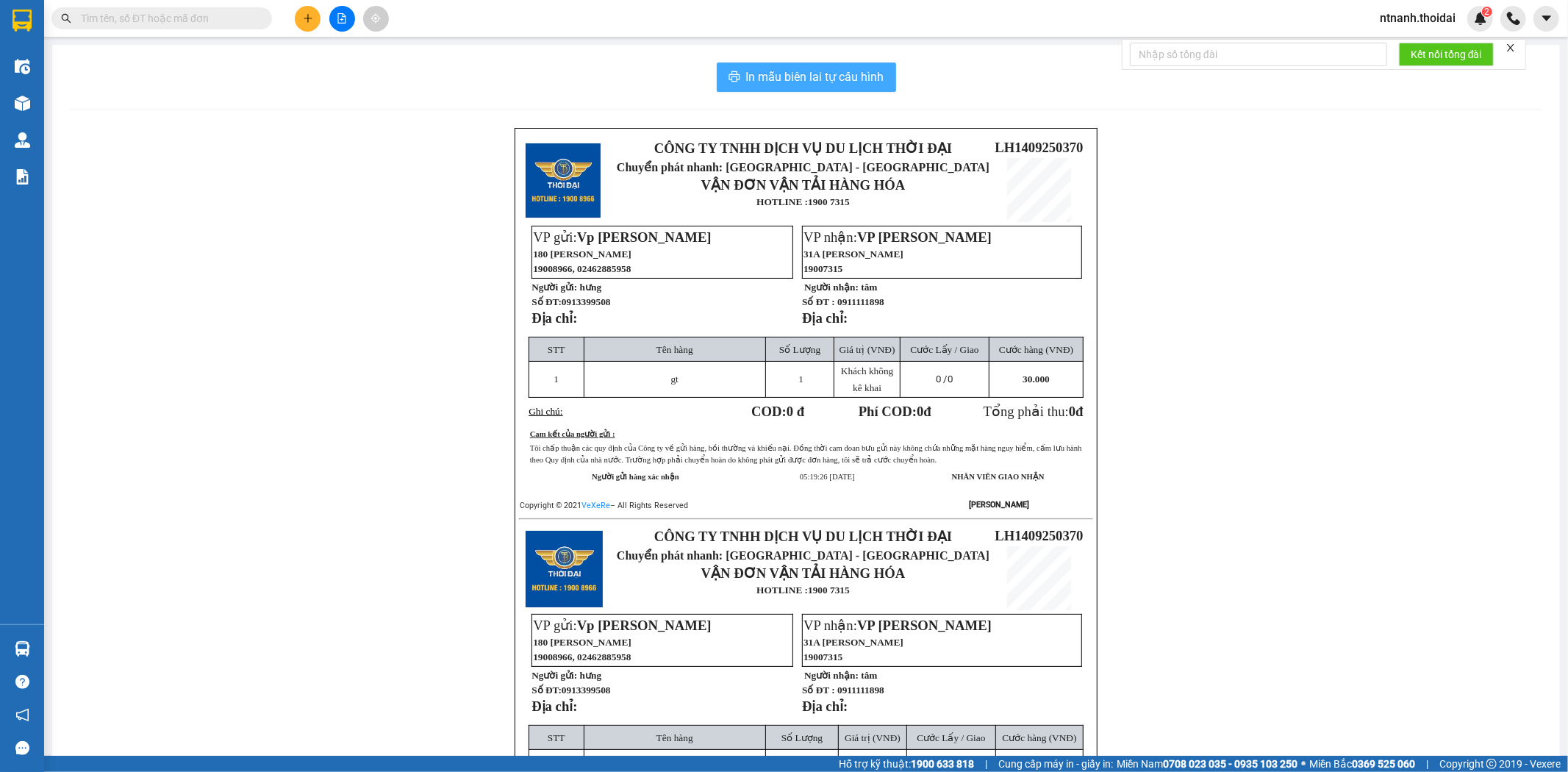
click at [856, 81] on span "In mẫu biên lai tự cấu hình" at bounding box center [816, 77] width 138 height 19
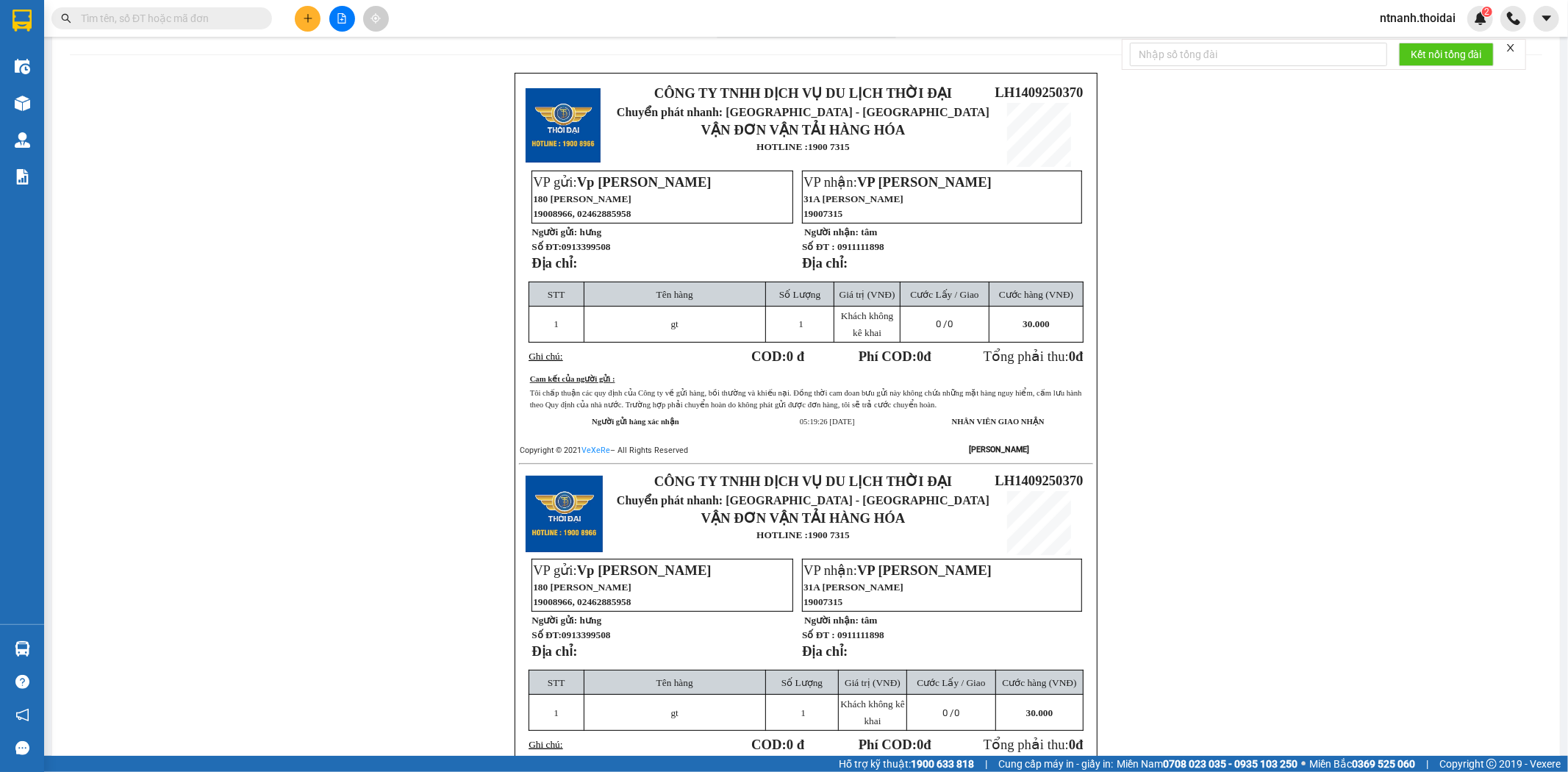
scroll to position [136, 0]
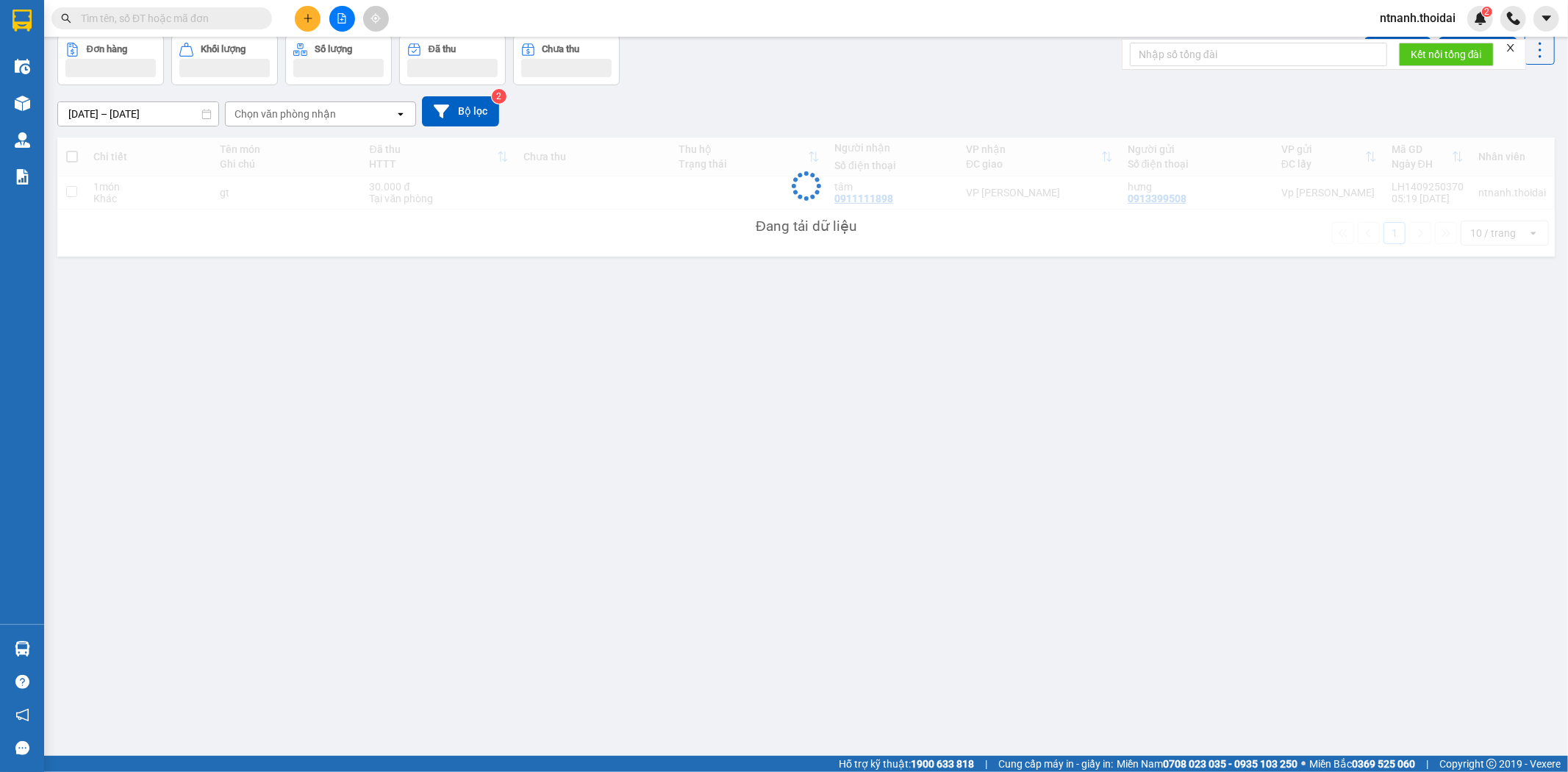
scroll to position [68, 0]
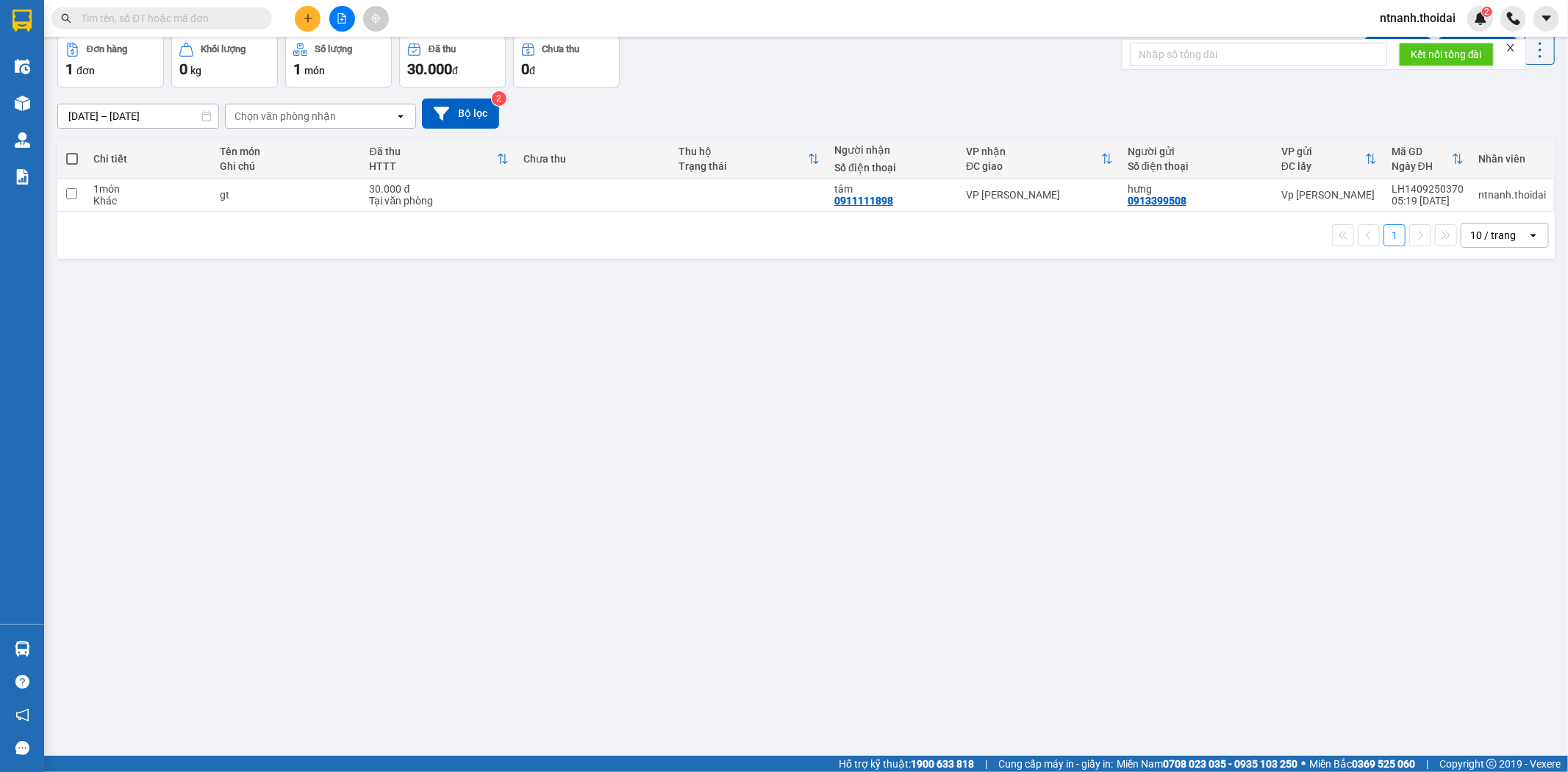
click at [1231, 655] on div "ver 1.8.143 Kho gửi Trên xe Kho nhận Hàng đã giao Đơn hàng 1 đơn Khối lượng 0 k…" at bounding box center [806, 362] width 1509 height 772
click at [1231, 664] on div "ver 1.8.143 Kho gửi Trên xe Kho nhận Hàng đã giao Đơn hàng 1 đơn Khối lượng 0 k…" at bounding box center [806, 362] width 1509 height 772
click at [1231, 657] on div "ver 1.8.143 Kho gửi Trên xe Kho nhận Hàng đã giao Đơn hàng 1 đơn Khối lượng 0 k…" at bounding box center [806, 362] width 1509 height 772
click at [1231, 658] on div "ver 1.8.143 Kho gửi Trên xe Kho nhận Hàng đã giao Đơn hàng 1 đơn Khối lượng 0 k…" at bounding box center [806, 362] width 1509 height 772
